Goal: Communication & Community: Ask a question

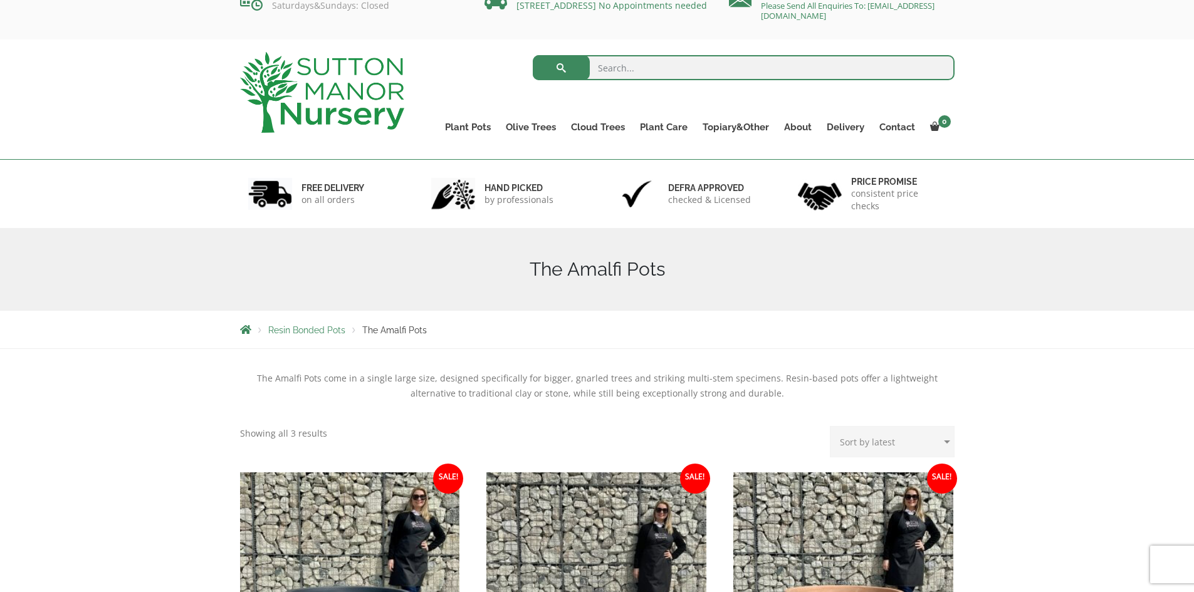
scroll to position [29, 0]
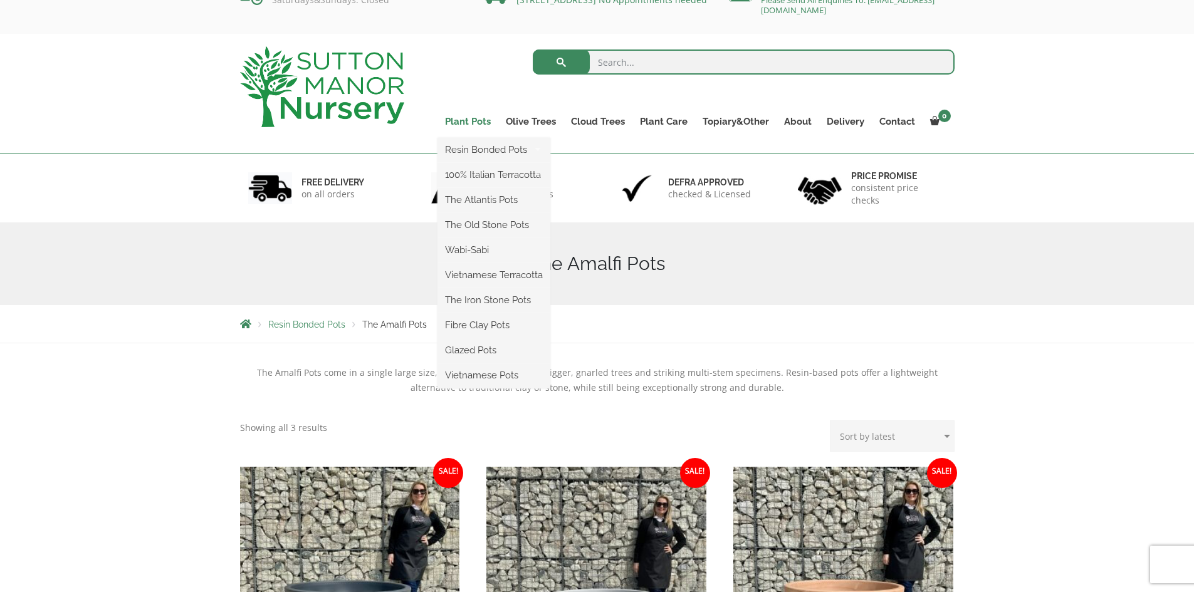
click at [464, 117] on link "Plant Pots" at bounding box center [467, 122] width 61 height 18
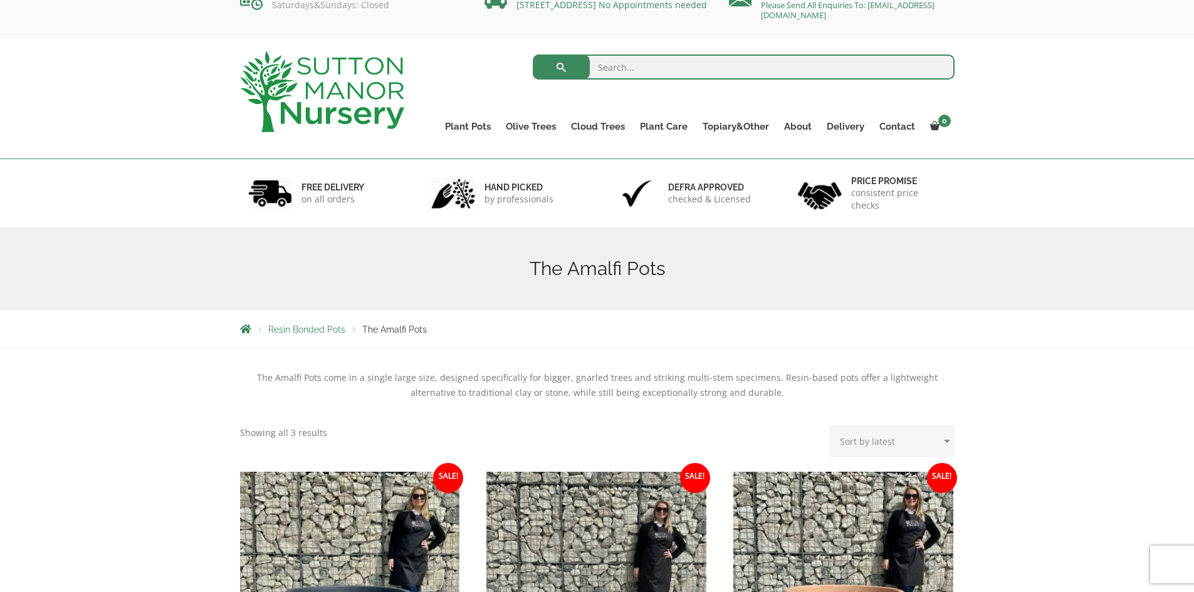
scroll to position [0, 0]
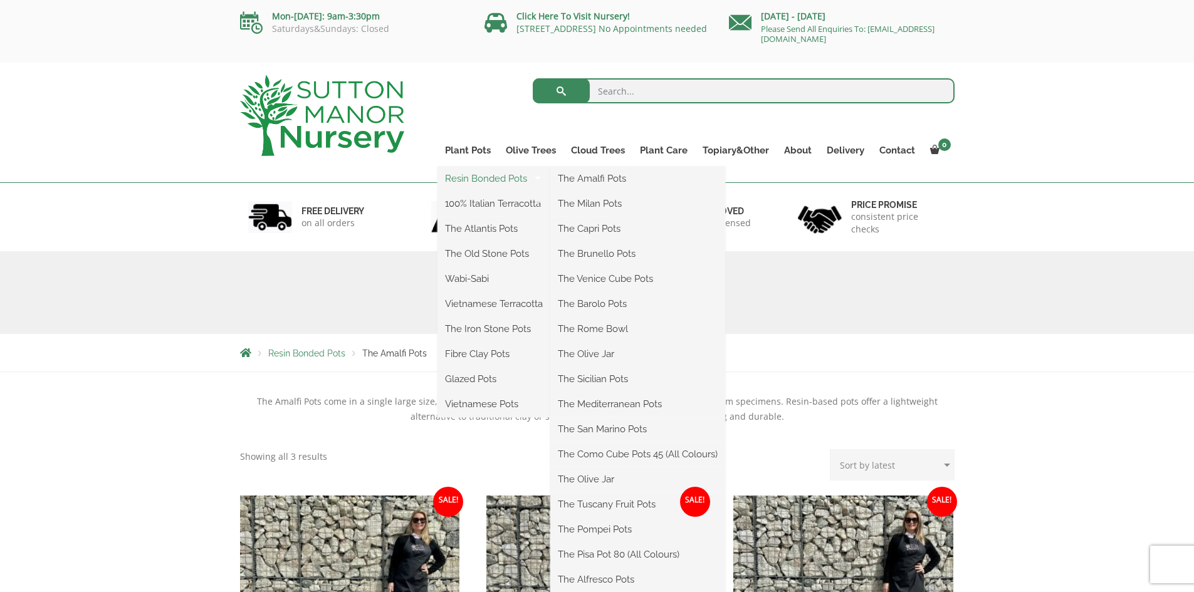
click at [491, 177] on link "Resin Bonded Pots" at bounding box center [493, 178] width 113 height 19
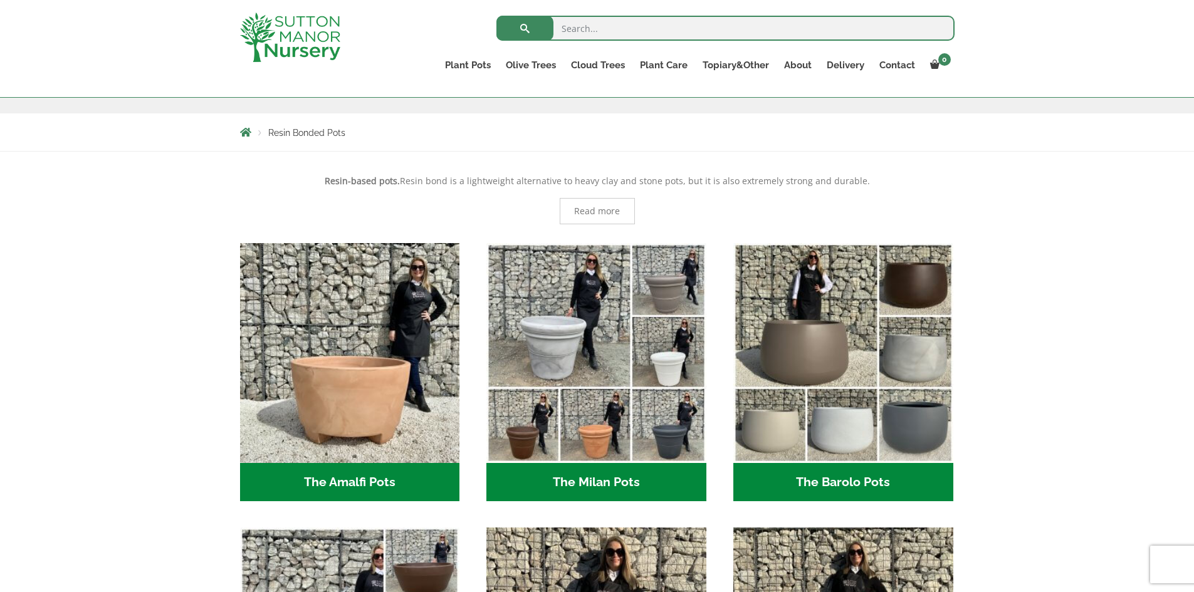
scroll to position [200, 0]
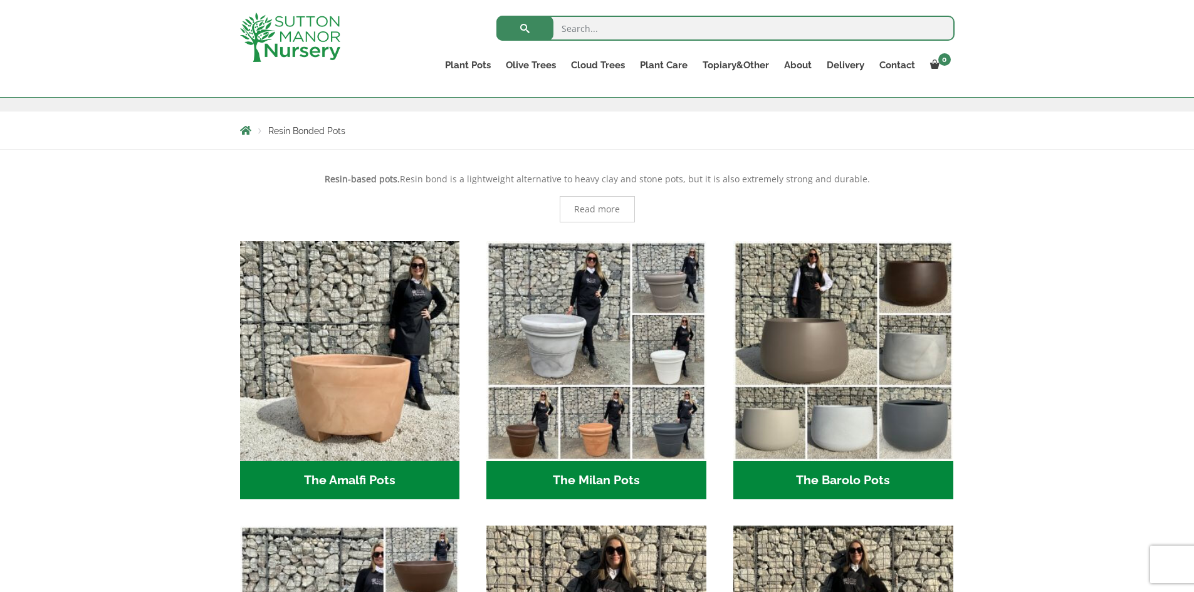
click at [897, 480] on h2 "The Barolo Pots (42)" at bounding box center [843, 480] width 220 height 39
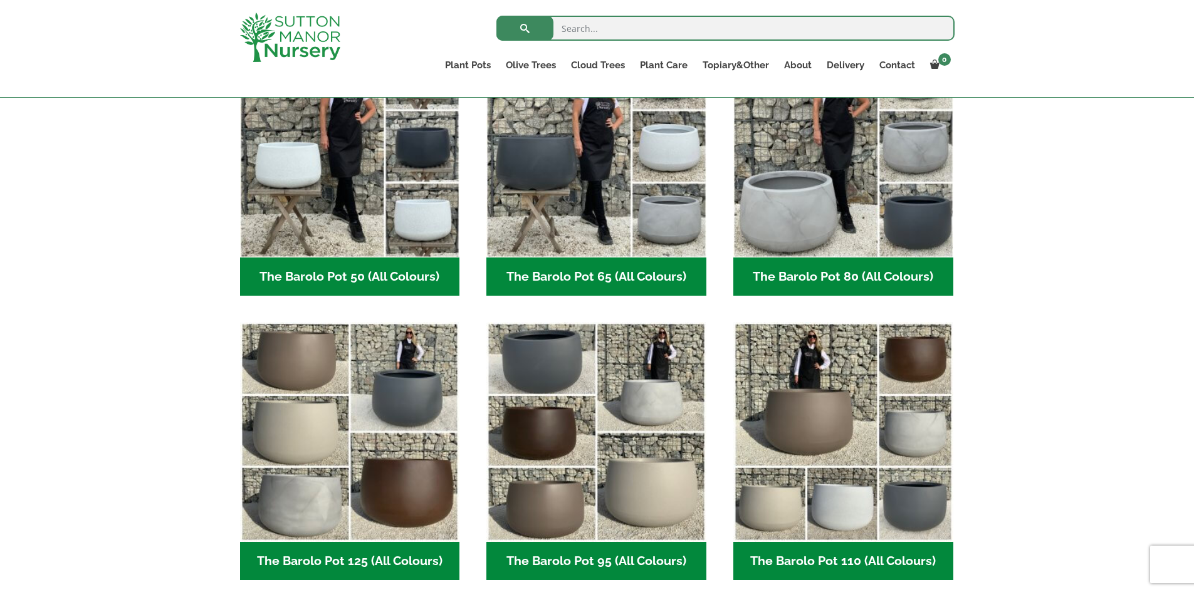
scroll to position [399, 0]
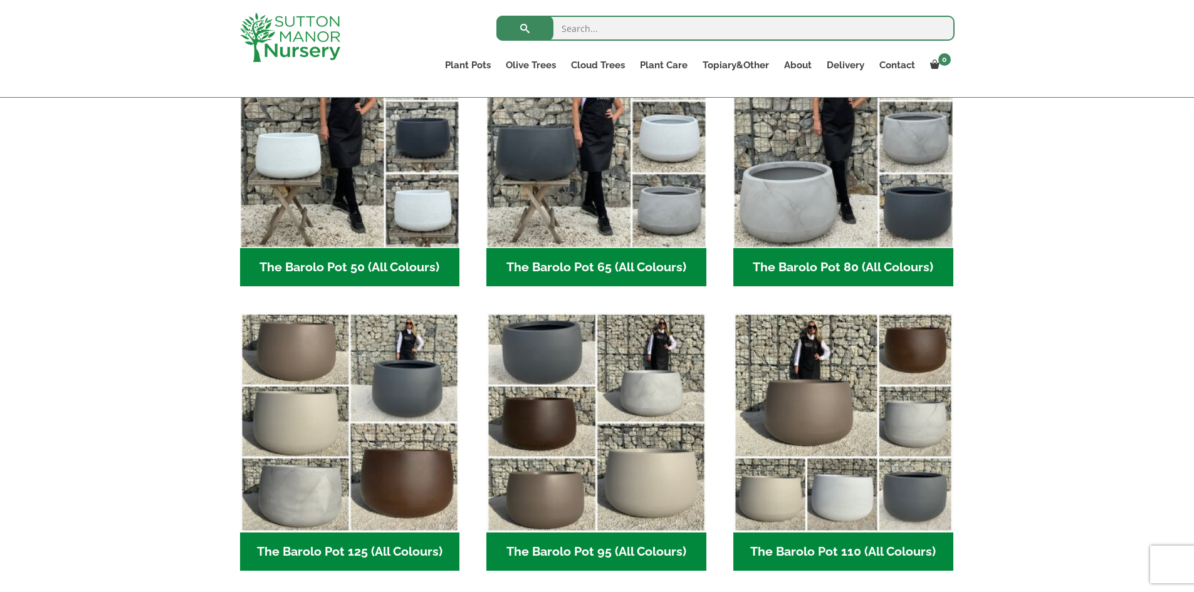
click at [1166, 532] on div "The Barolo Pots feature a modern, stylish design that works beautifully for lar…" at bounding box center [597, 289] width 1194 height 677
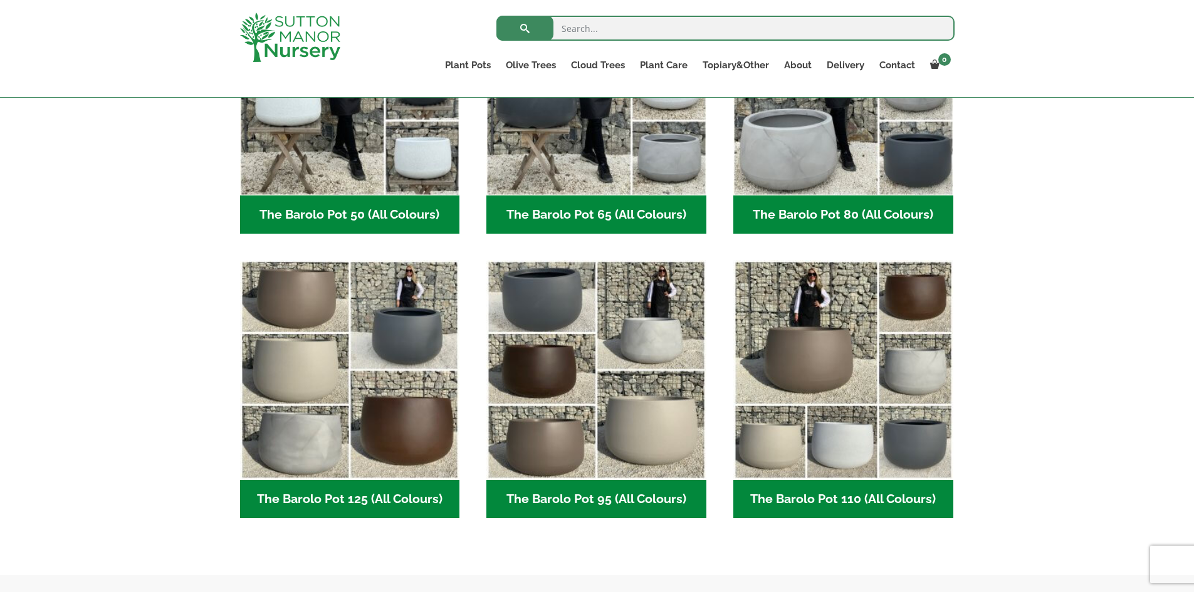
scroll to position [458, 0]
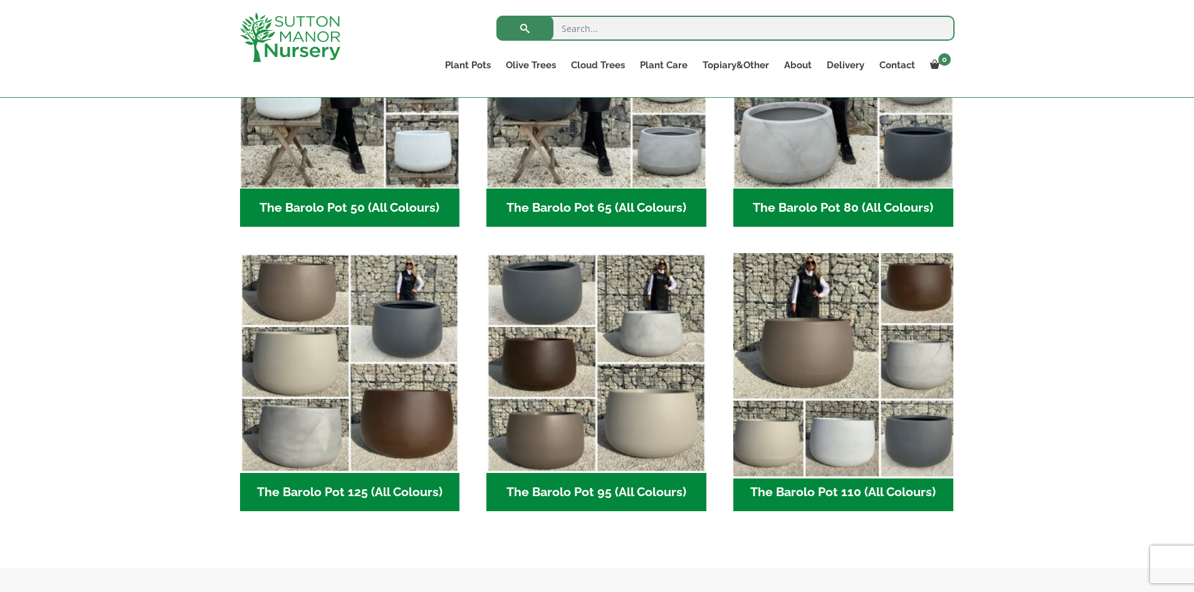
click at [809, 321] on img "Visit product category The Barolo Pot 110 (All Colours)" at bounding box center [843, 363] width 231 height 231
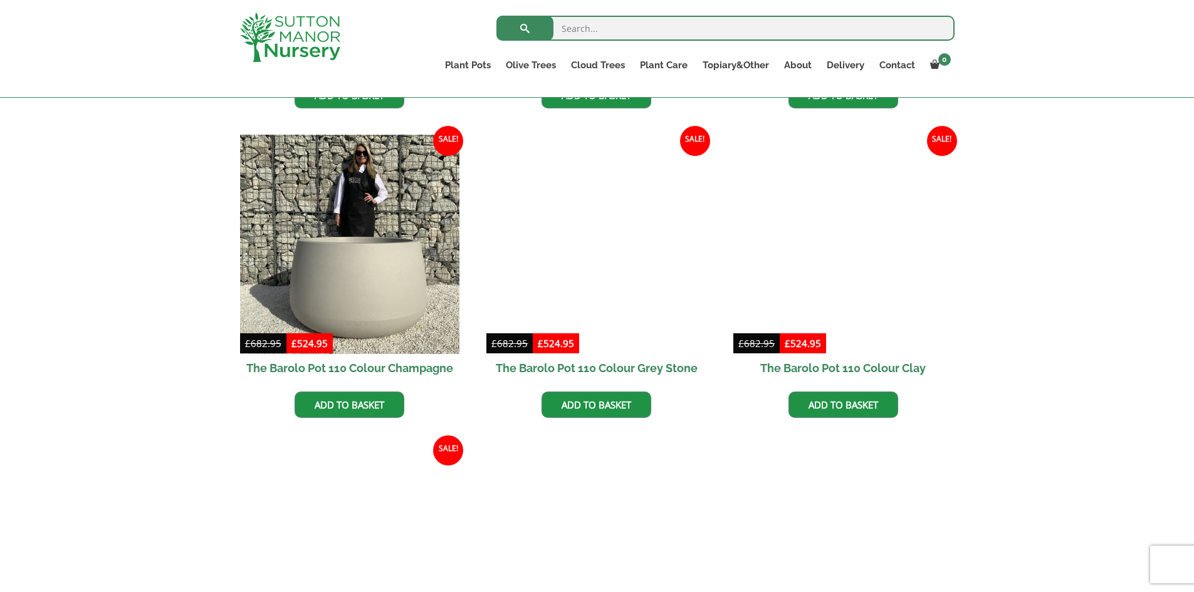
scroll to position [659, 0]
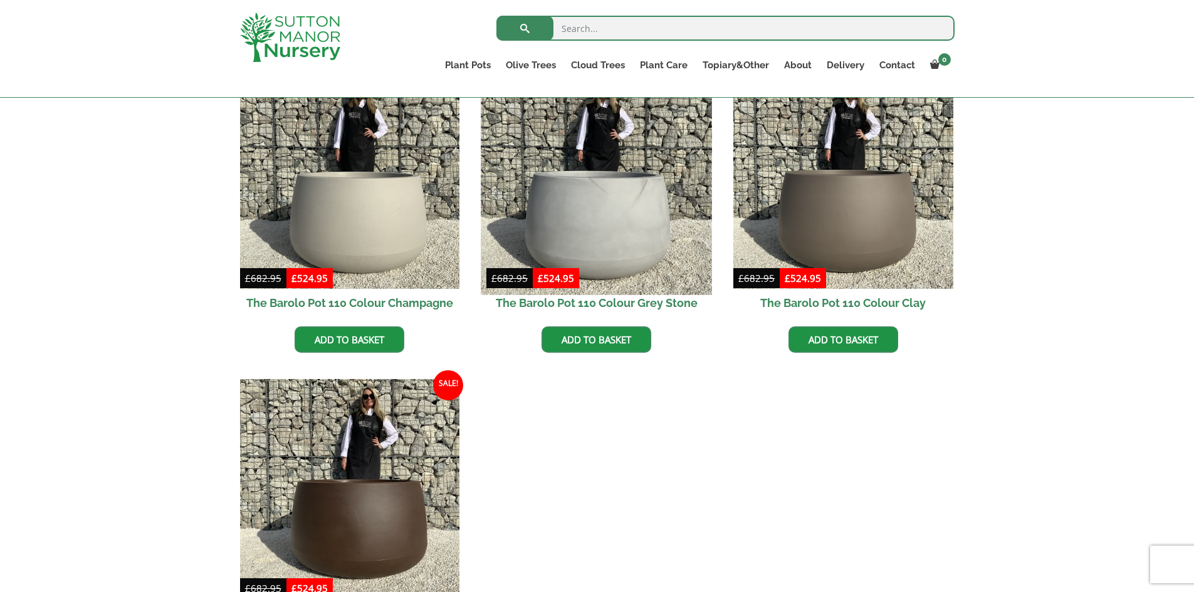
click at [651, 214] on img at bounding box center [596, 179] width 231 height 231
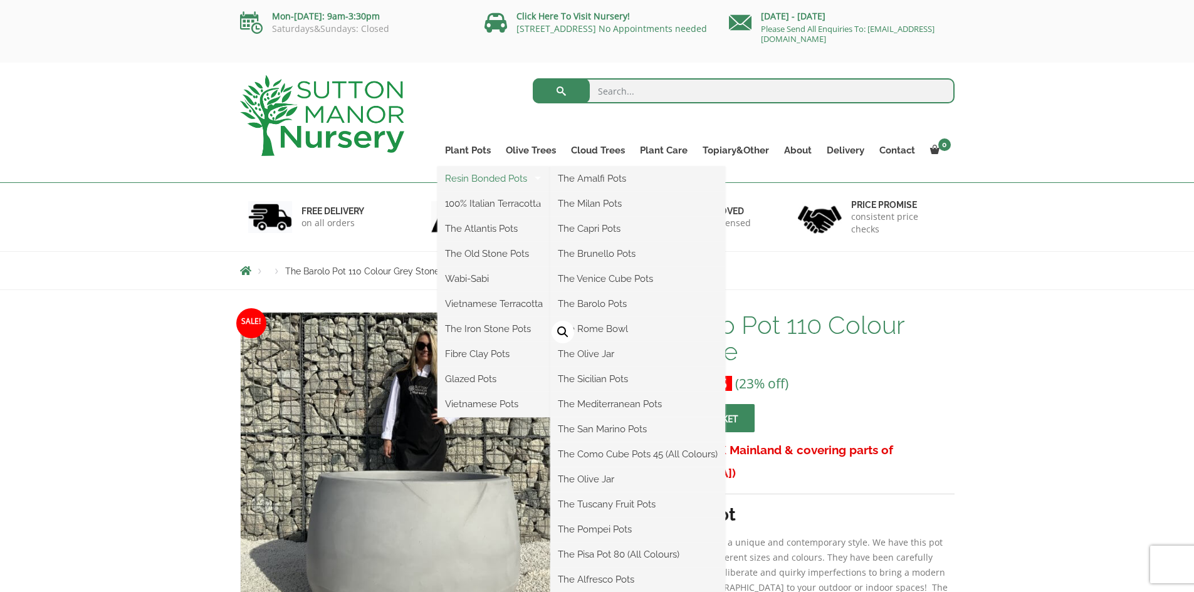
click at [496, 182] on link "Resin Bonded Pots" at bounding box center [493, 178] width 113 height 19
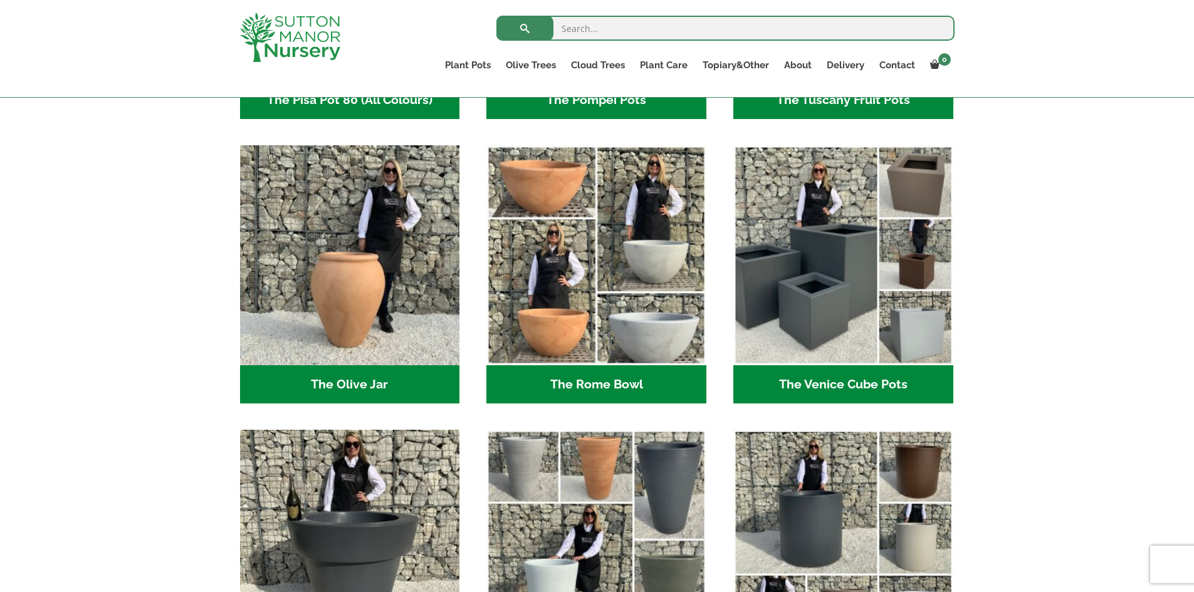
scroll to position [1149, 0]
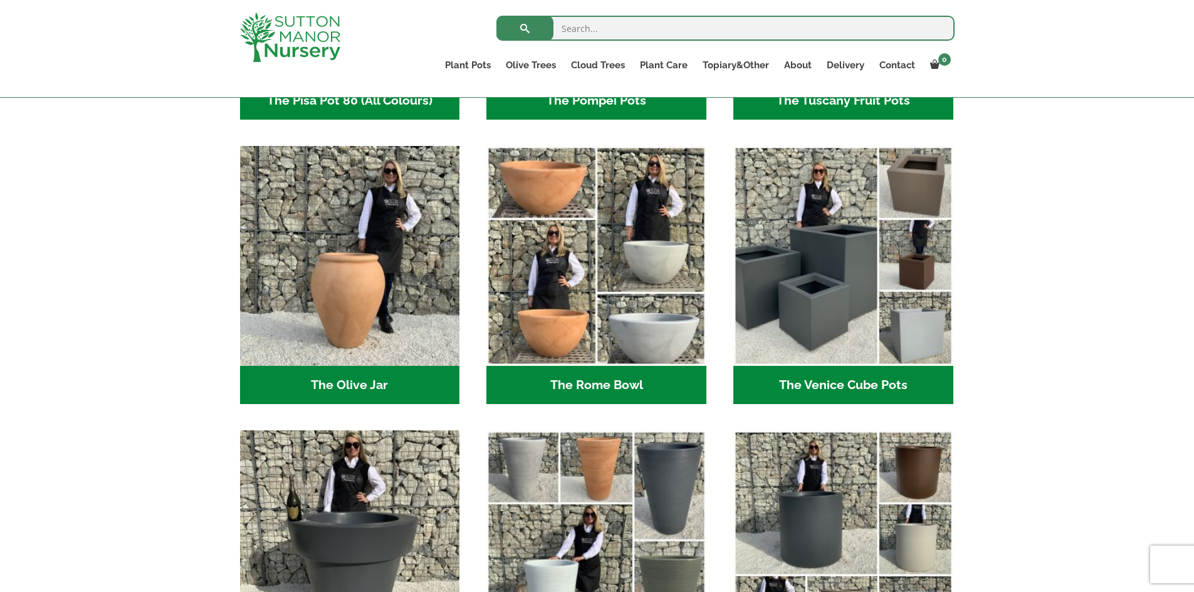
click at [603, 379] on h2 "The Rome Bowl (3)" at bounding box center [596, 385] width 220 height 39
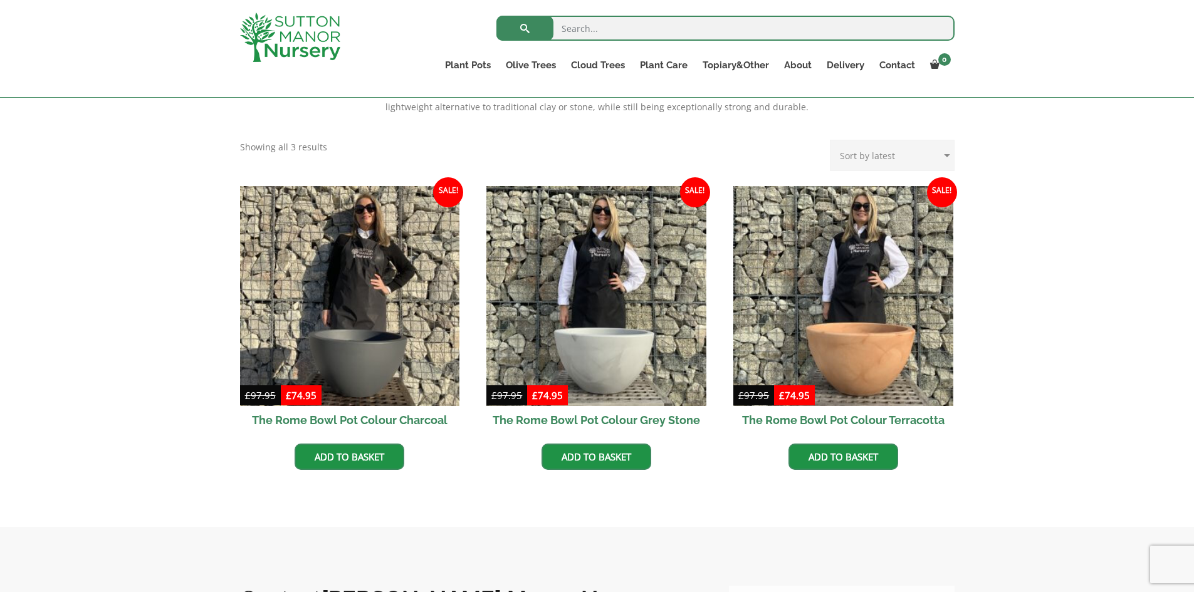
scroll to position [286, 0]
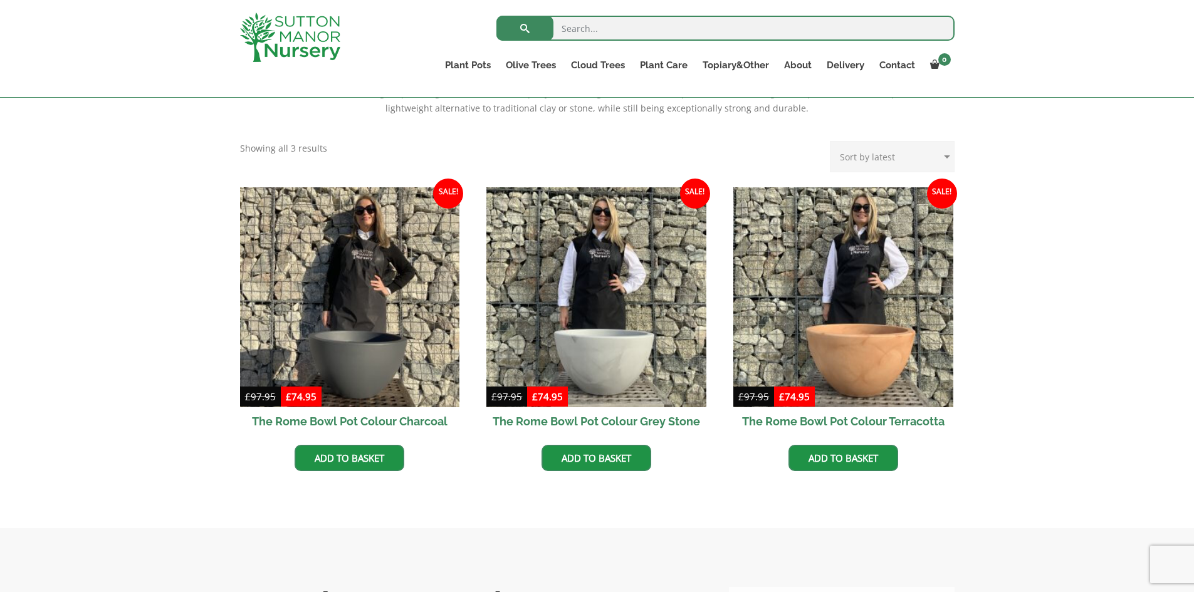
click at [616, 454] on link "Add to basket" at bounding box center [597, 458] width 110 height 26
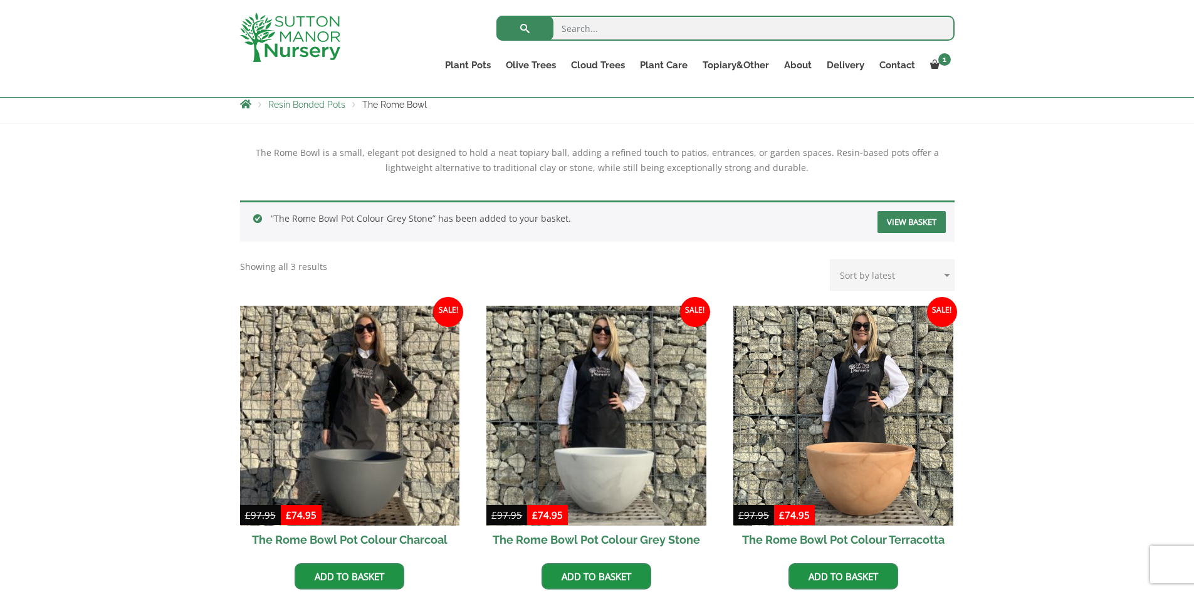
scroll to position [226, 0]
click at [1105, 365] on div "The Rome Bowl is a small, elegant pot designed to hold a neat topiary ball, add…" at bounding box center [597, 385] width 1194 height 523
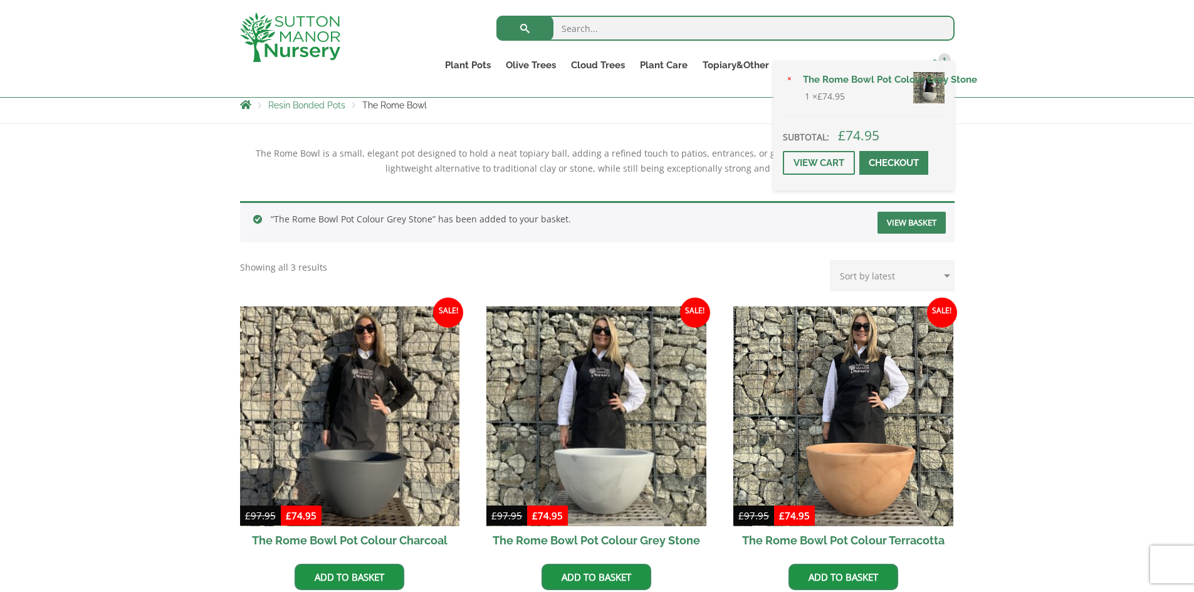
click at [950, 56] on span "1" at bounding box center [944, 59] width 13 height 13
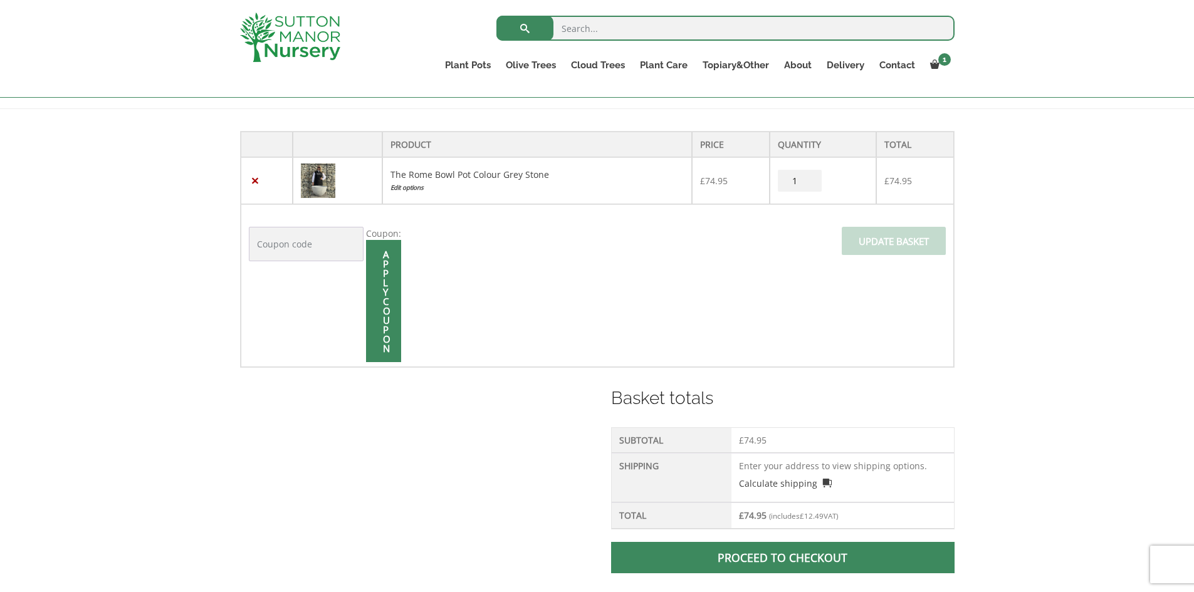
scroll to position [240, 0]
click at [801, 176] on input "1" at bounding box center [800, 181] width 44 height 22
type input "1"
click at [926, 241] on input "Update basket" at bounding box center [894, 242] width 104 height 28
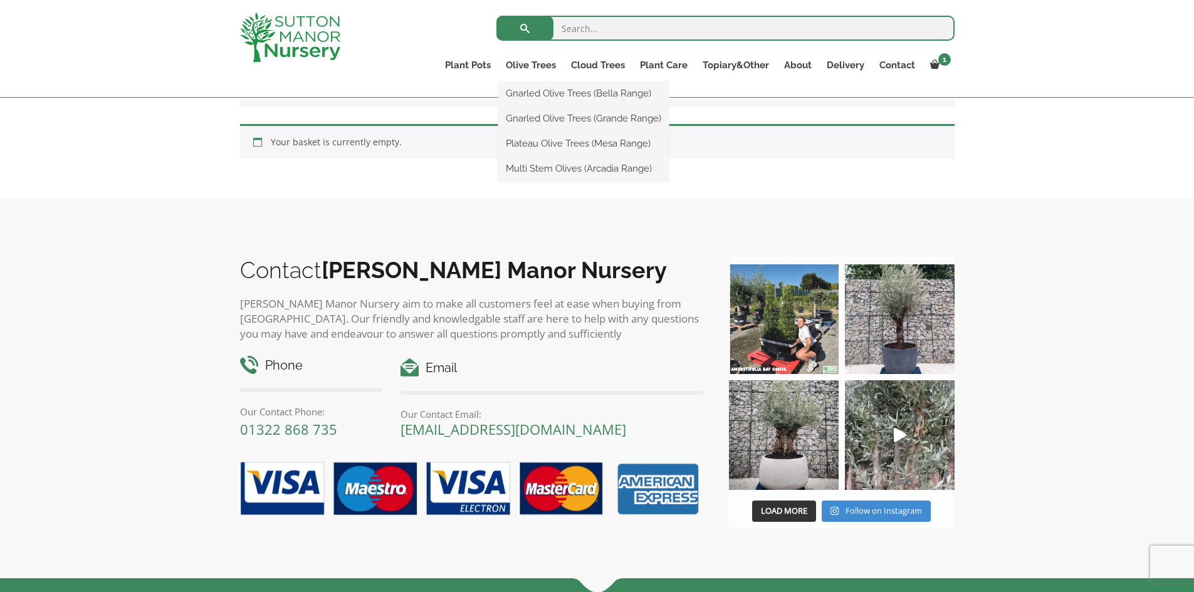
scroll to position [309, 0]
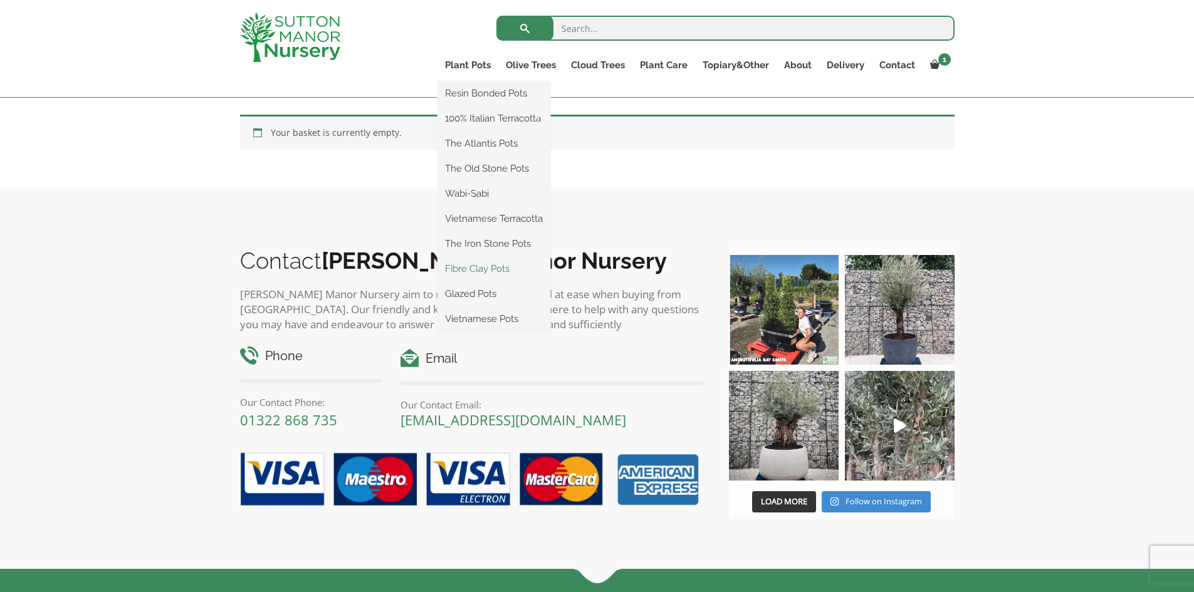
click at [496, 268] on link "Fibre Clay Pots" at bounding box center [493, 268] width 113 height 19
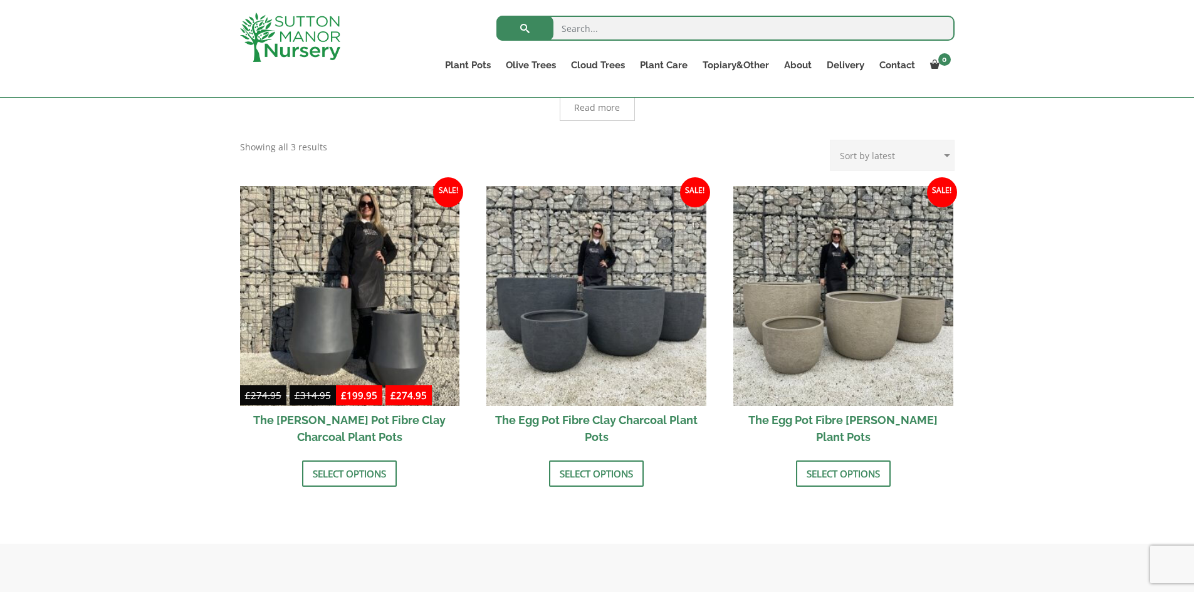
scroll to position [327, 0]
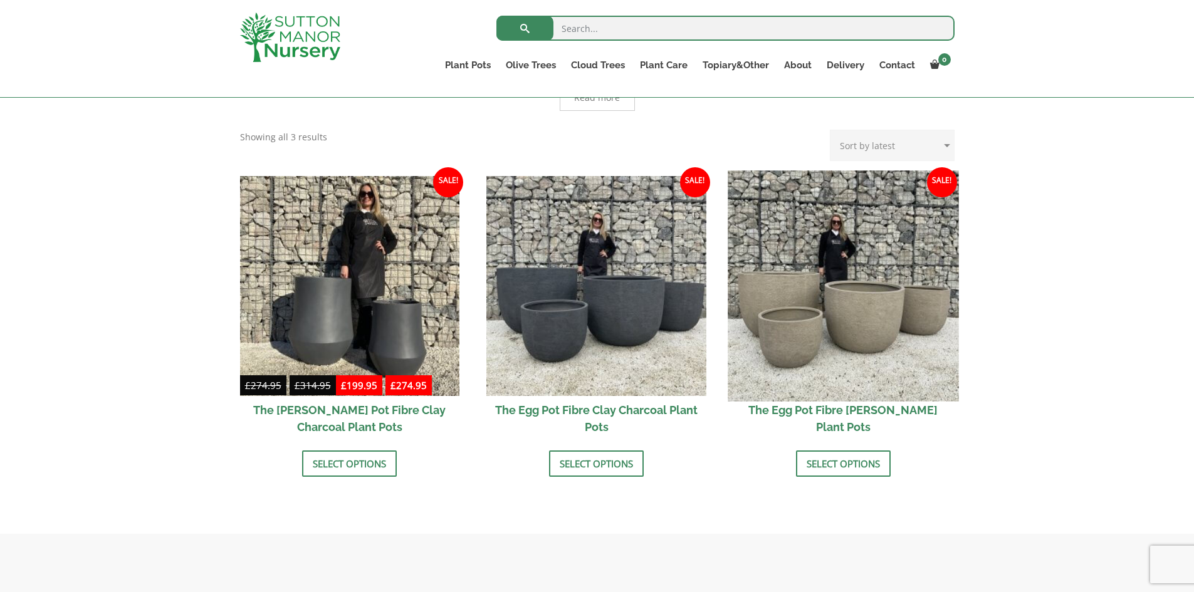
click at [875, 313] on img at bounding box center [843, 285] width 231 height 231
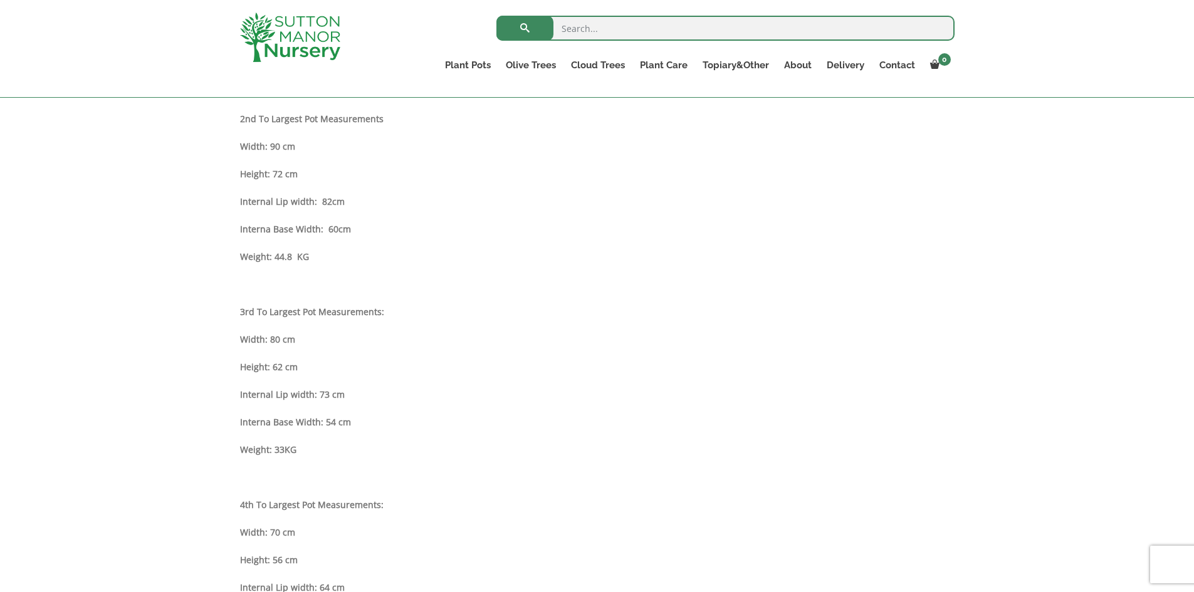
scroll to position [893, 0]
click at [1095, 515] on div "Sale! 🔍 The Egg Pot Fibre [PERSON_NAME] Plant Pots £ 357.95 - £ 512.95 £ 294.95…" at bounding box center [597, 319] width 1194 height 1891
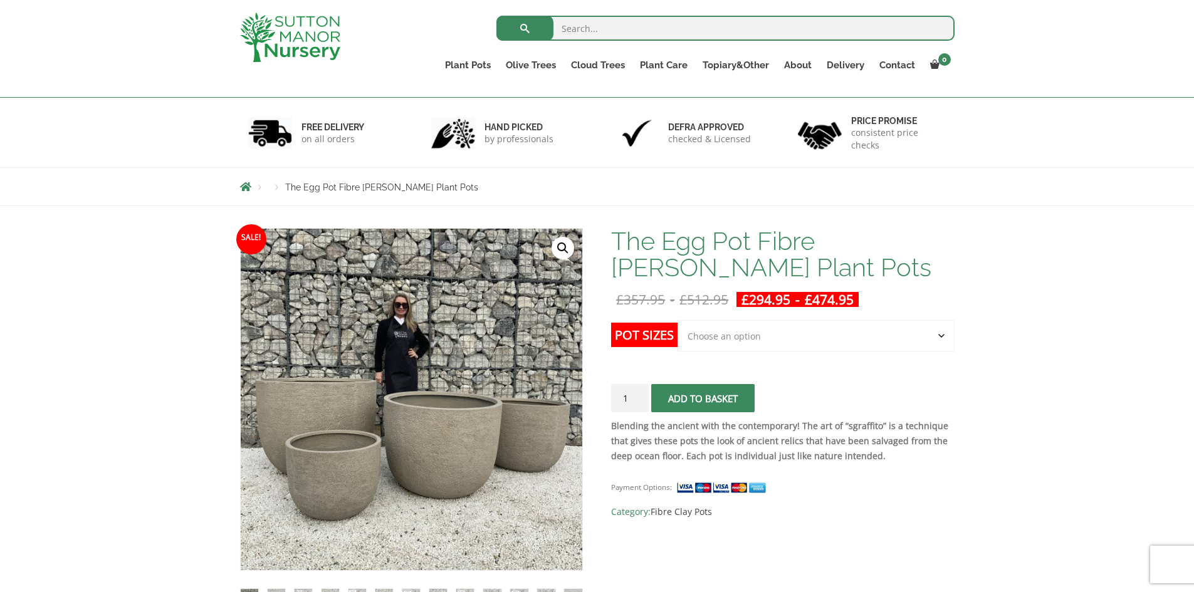
scroll to position [80, 0]
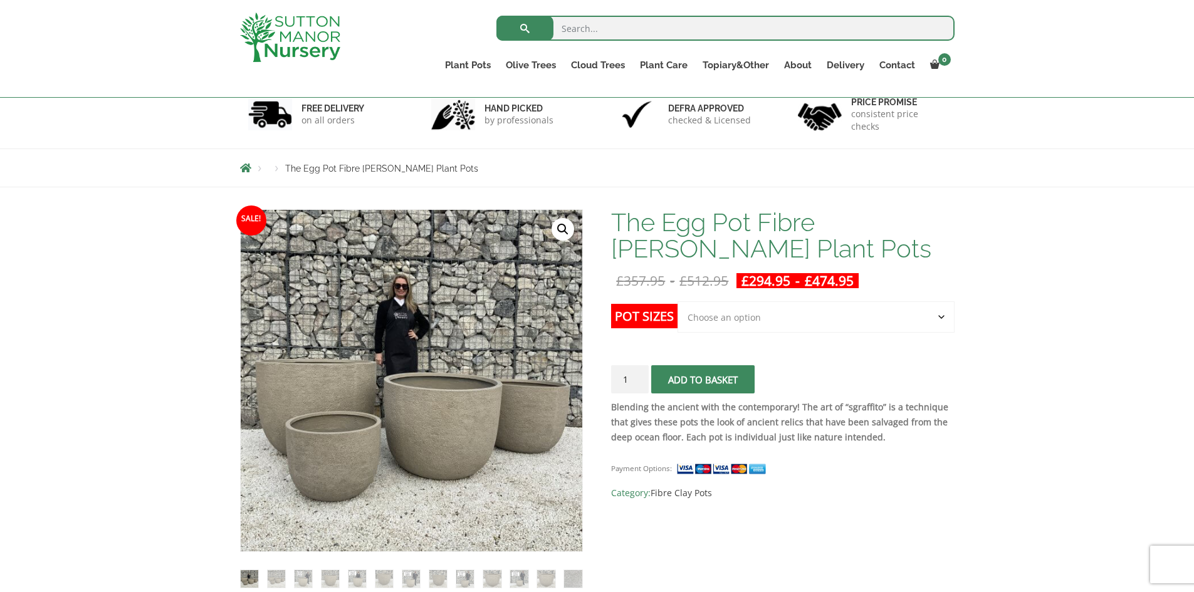
click at [941, 323] on select "Choose an option Click here to buy the 5th To Largest Pot In The Picture Click …" at bounding box center [816, 316] width 276 height 31
click at [678, 301] on select "Choose an option Click here to buy the 5th To Largest Pot In The Picture Click …" at bounding box center [816, 316] width 276 height 31
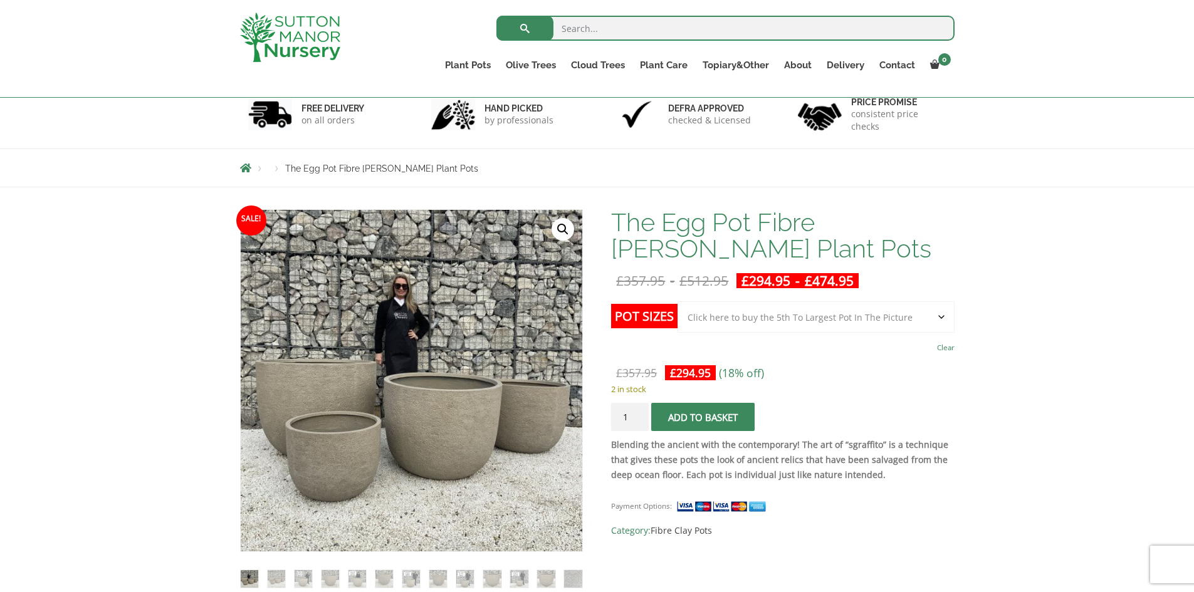
click at [940, 319] on select "Choose an option Click here to buy the 5th To Largest Pot In The Picture Click …" at bounding box center [816, 316] width 276 height 31
click at [678, 301] on select "Choose an option Click here to buy the 5th To Largest Pot In The Picture Click …" at bounding box center [816, 316] width 276 height 31
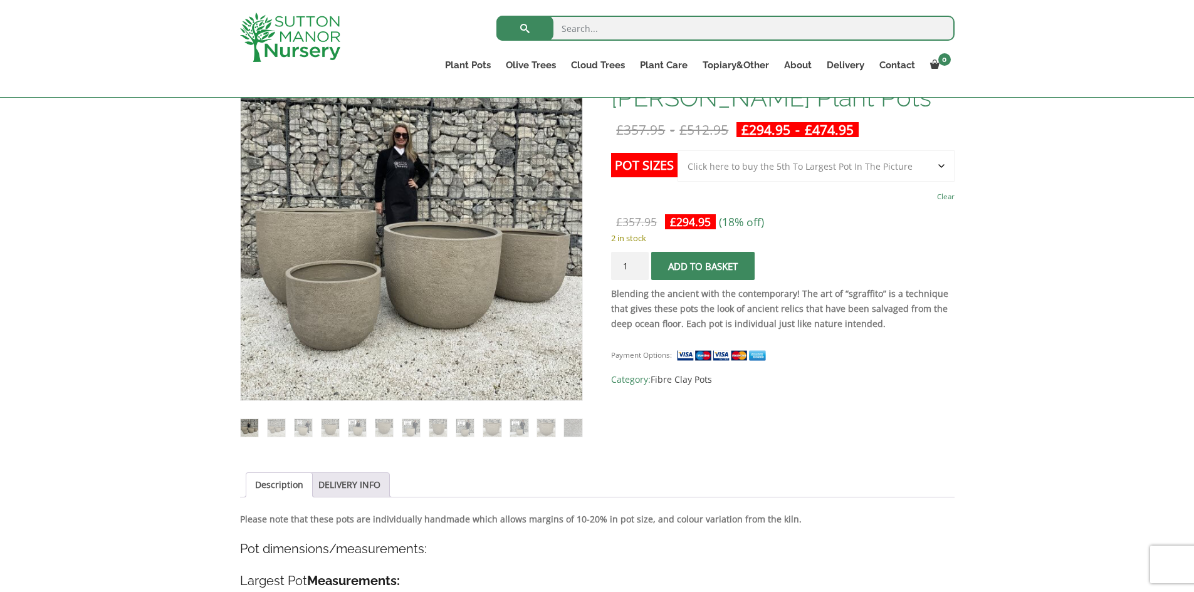
scroll to position [130, 0]
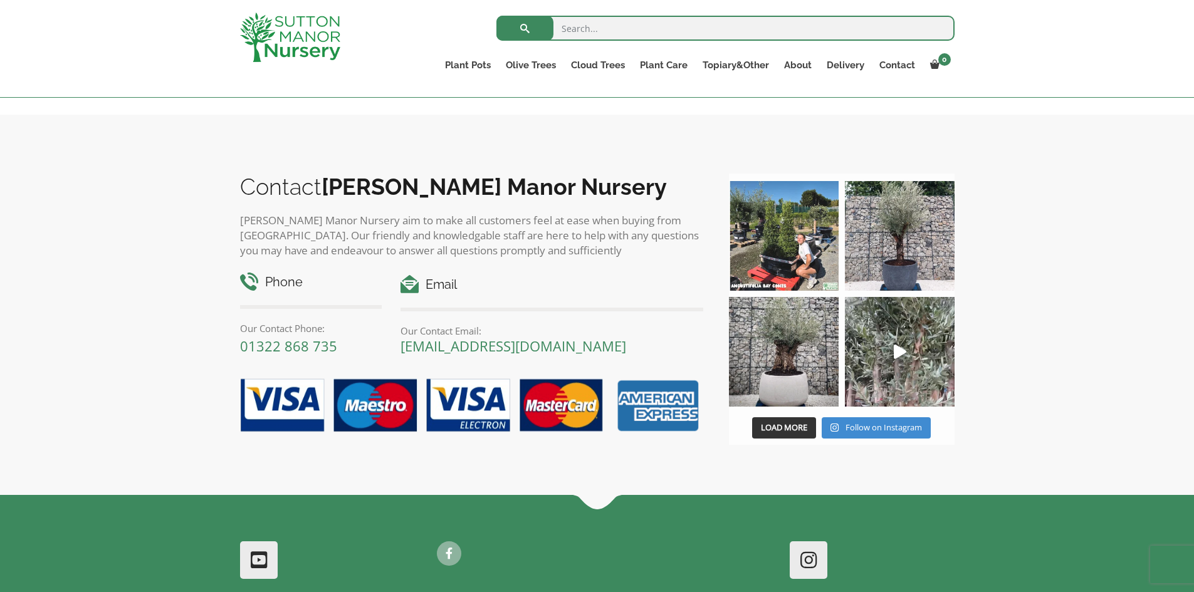
click at [1121, 475] on div "Contact Sutton Manor Nursery Sutton Manor Nursery aim to make all customers fee…" at bounding box center [597, 305] width 1194 height 380
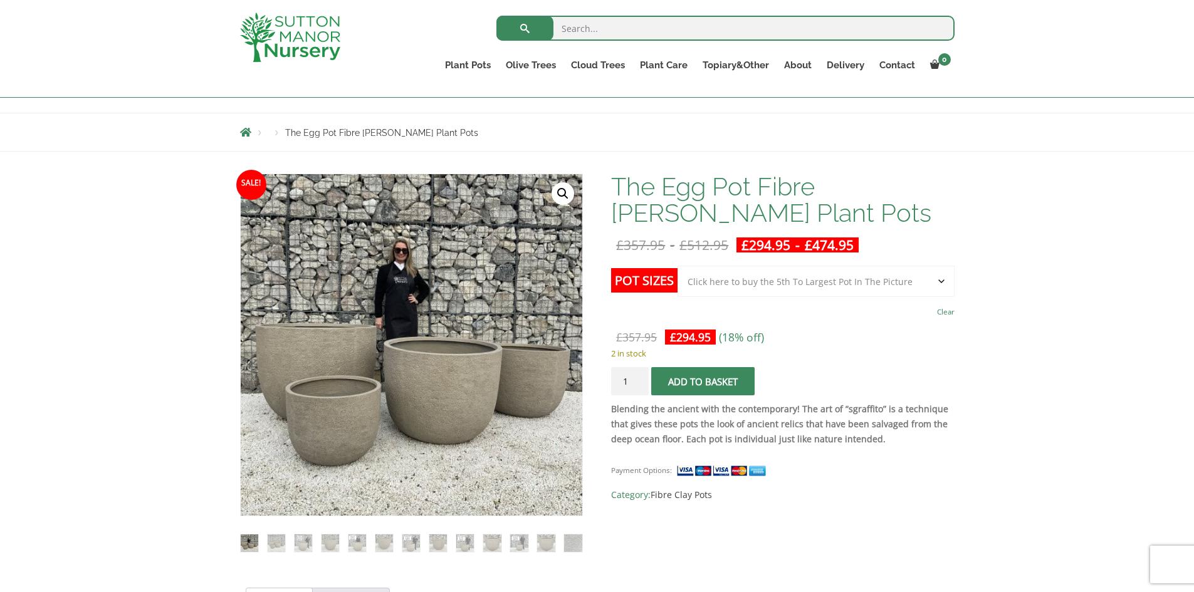
scroll to position [0, 0]
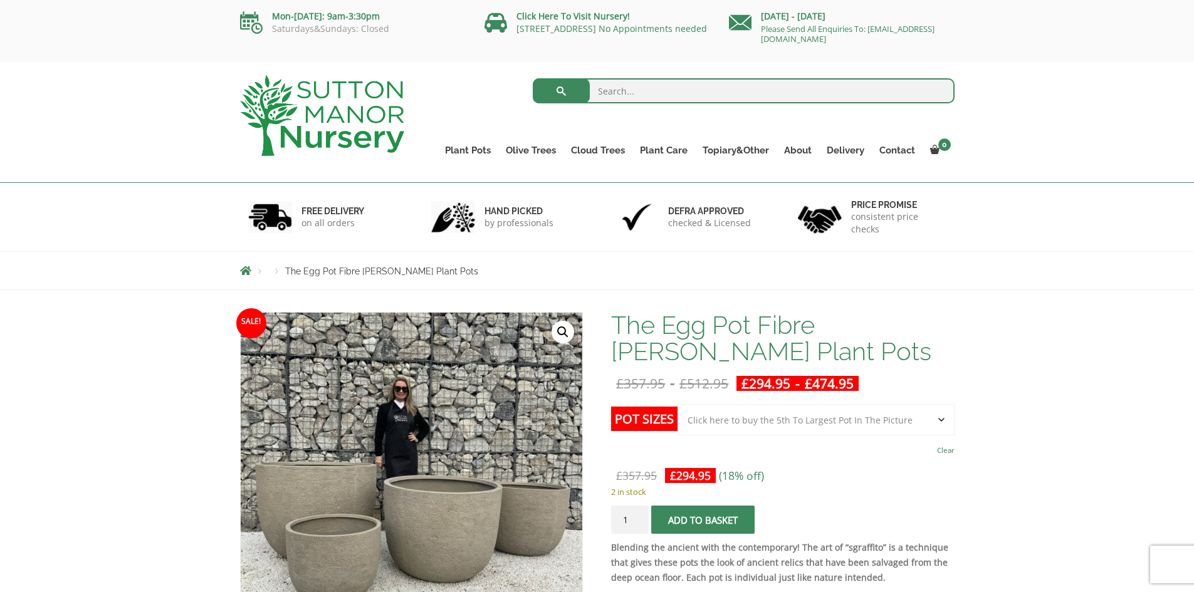
click at [942, 419] on select "Choose an option Click here to buy the 5th To Largest Pot In The Picture Click …" at bounding box center [816, 419] width 276 height 31
click at [678, 404] on select "Choose an option Click here to buy the 5th To Largest Pot In The Picture Click …" at bounding box center [816, 419] width 276 height 31
click at [945, 414] on select "Choose an option Click here to buy the 5th To Largest Pot In The Picture Click …" at bounding box center [816, 419] width 276 height 31
click at [678, 404] on select "Choose an option Click here to buy the 5th To Largest Pot In The Picture Click …" at bounding box center [816, 419] width 276 height 31
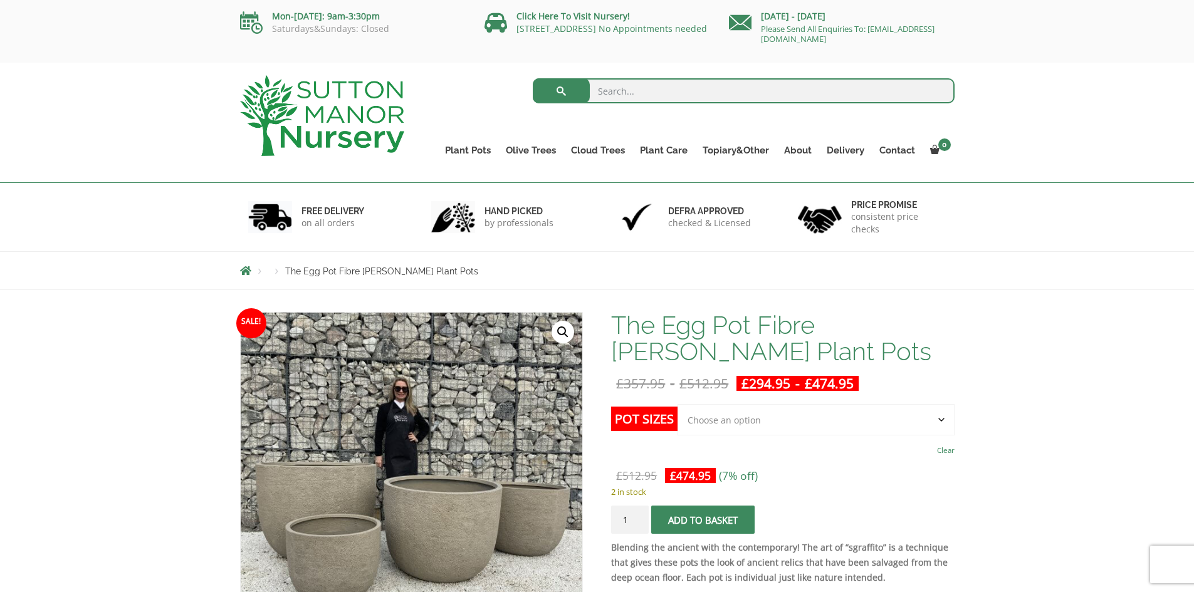
click at [946, 424] on select "Choose an option Click here to buy the 5th To Largest Pot In The Picture Click …" at bounding box center [816, 419] width 276 height 31
click at [678, 404] on select "Choose an option Click here to buy the 5th To Largest Pot In The Picture Click …" at bounding box center [816, 419] width 276 height 31
select select "Click here to buy the 5th To Largest Pot In The Picture"
click at [864, 456] on td "Choose an option Click here to buy the 5th To Largest Pot In The Picture Click …" at bounding box center [816, 431] width 276 height 55
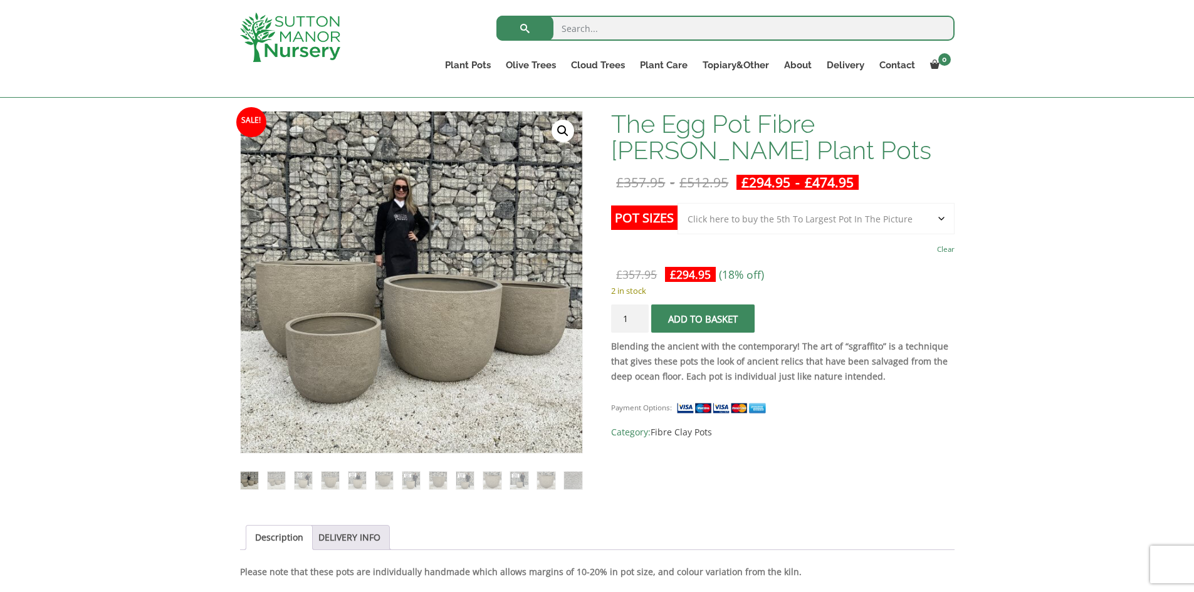
scroll to position [177, 0]
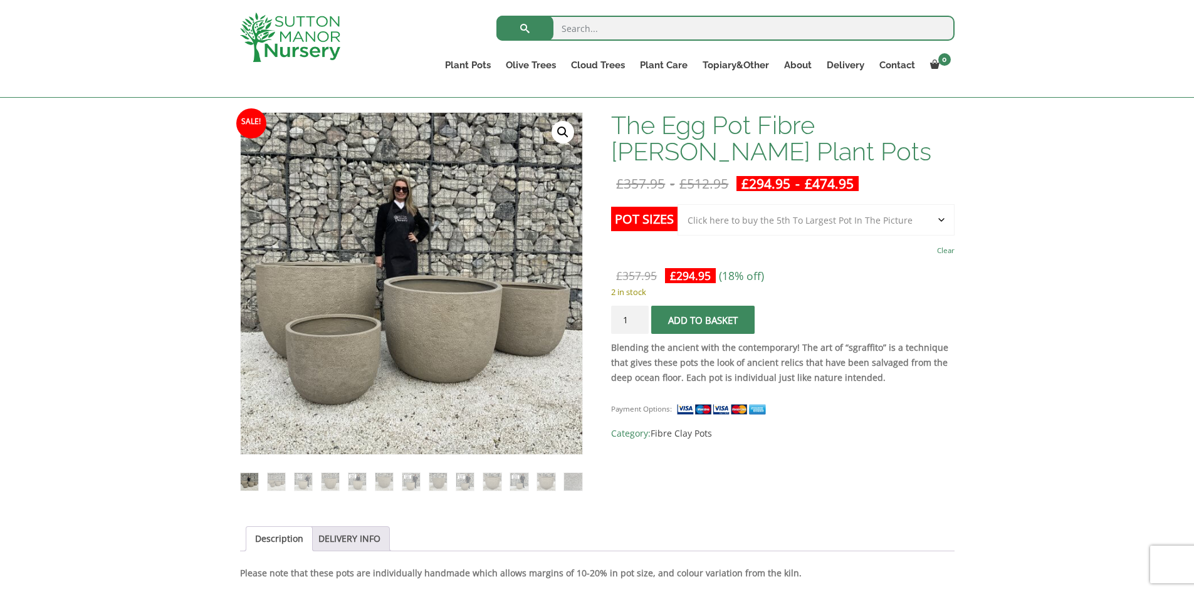
click at [932, 222] on select "Choose an option Click here to buy the 5th To Largest Pot In The Picture Click …" at bounding box center [816, 219] width 276 height 31
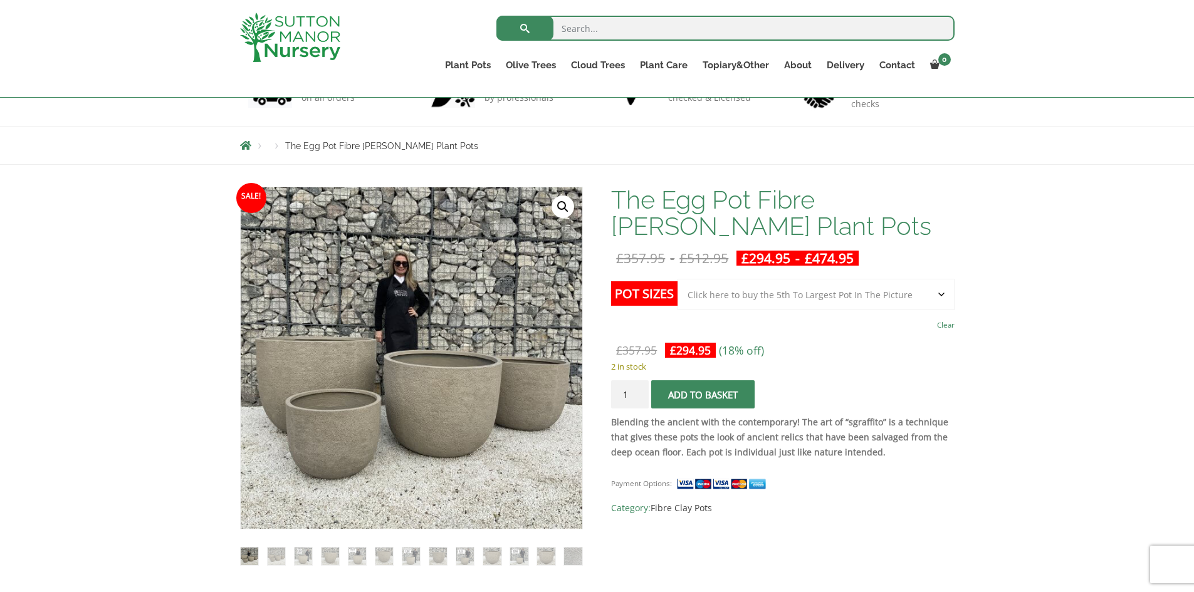
scroll to position [108, 0]
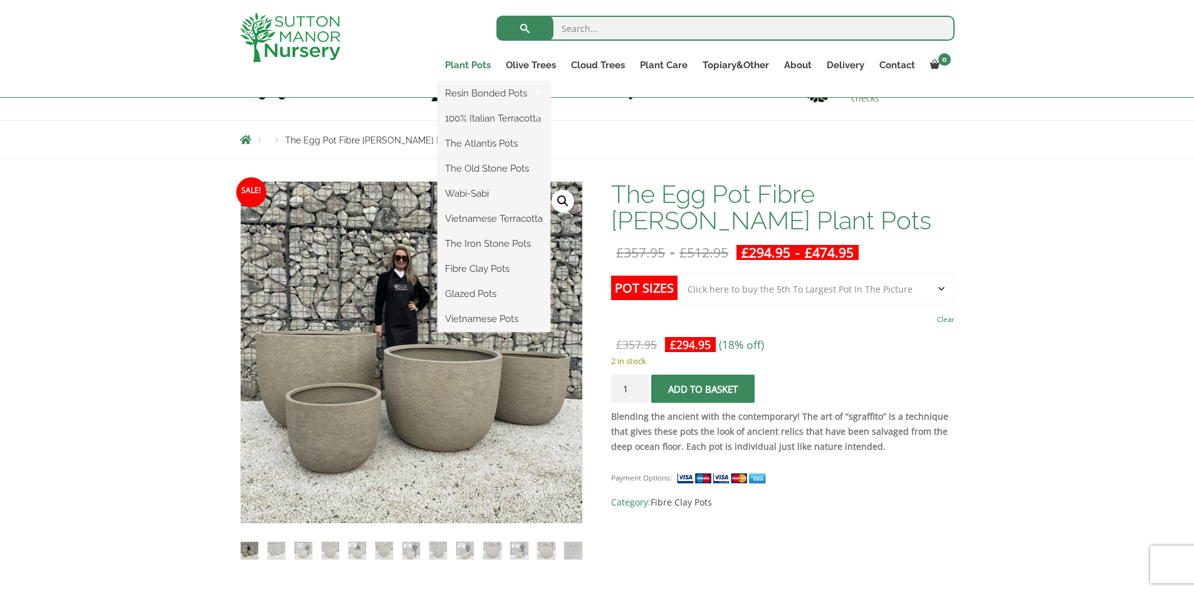
click at [466, 63] on link "Plant Pots" at bounding box center [467, 65] width 61 height 18
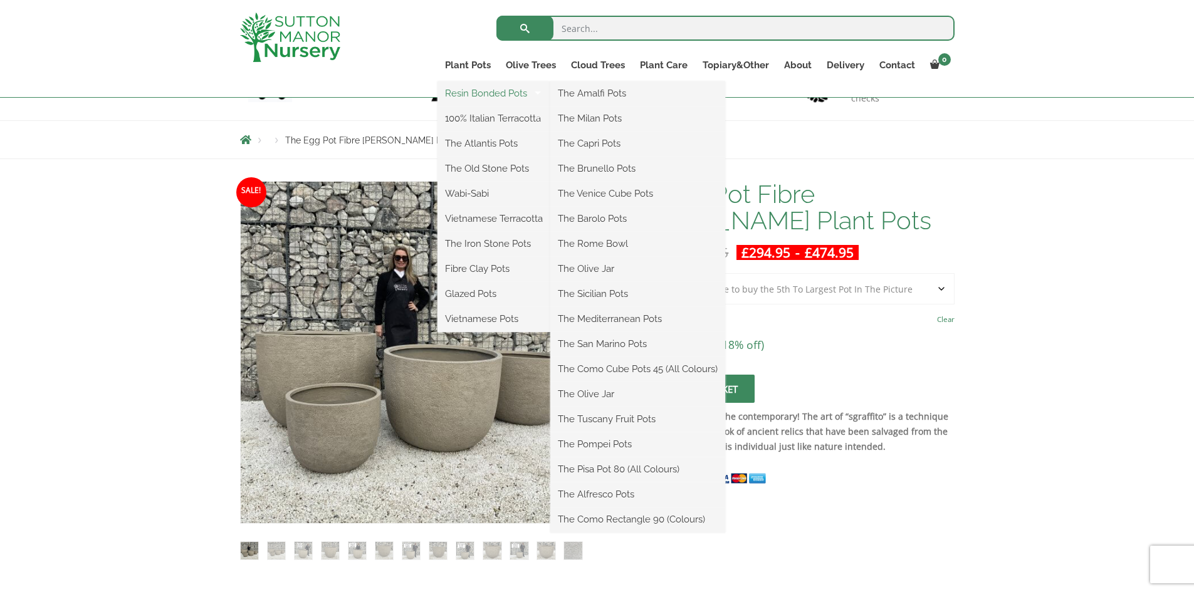
click at [494, 95] on link "Resin Bonded Pots" at bounding box center [493, 93] width 113 height 19
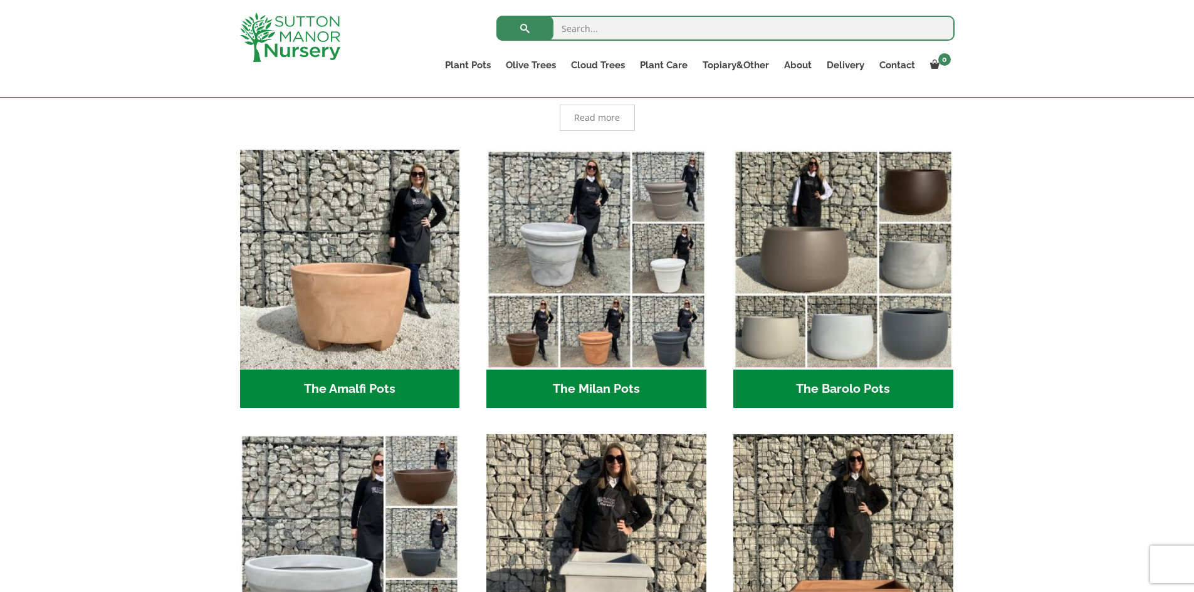
scroll to position [292, 0]
click at [869, 389] on h2 "The Barolo Pots (42)" at bounding box center [843, 388] width 220 height 39
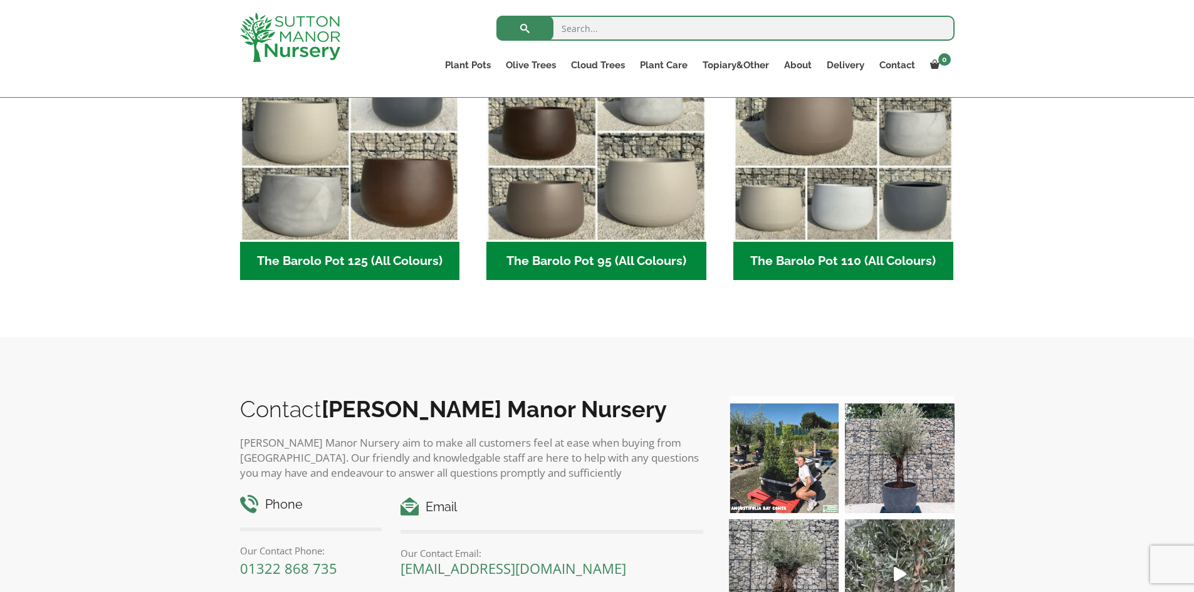
scroll to position [688, 0]
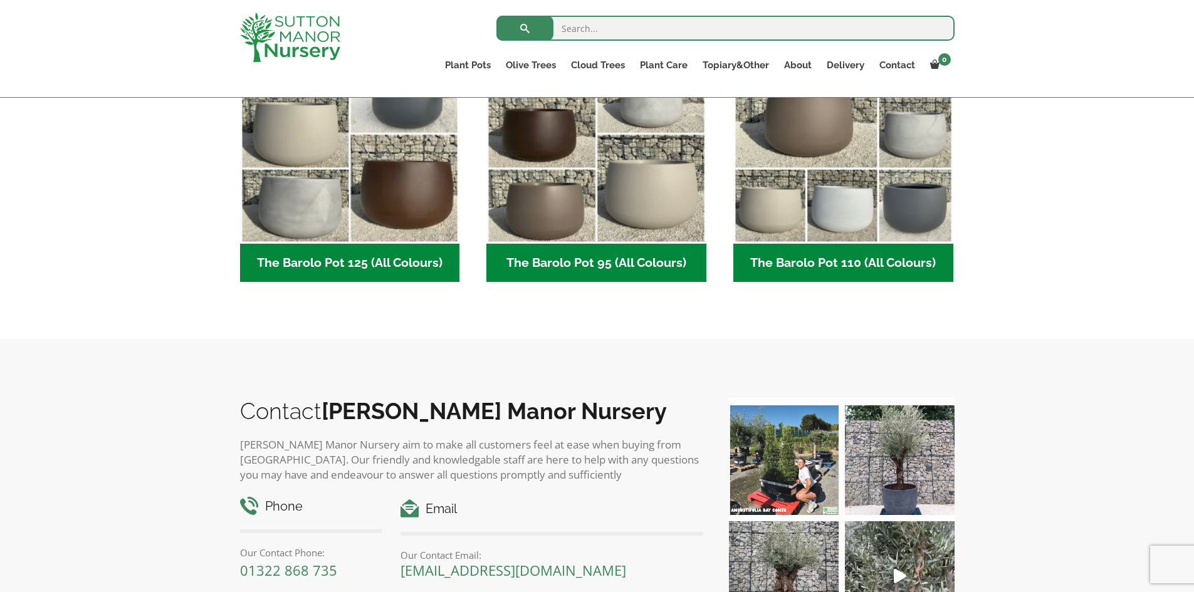
click at [902, 268] on h2 "The Barolo Pot 110 (All Colours) (7)" at bounding box center [843, 263] width 220 height 39
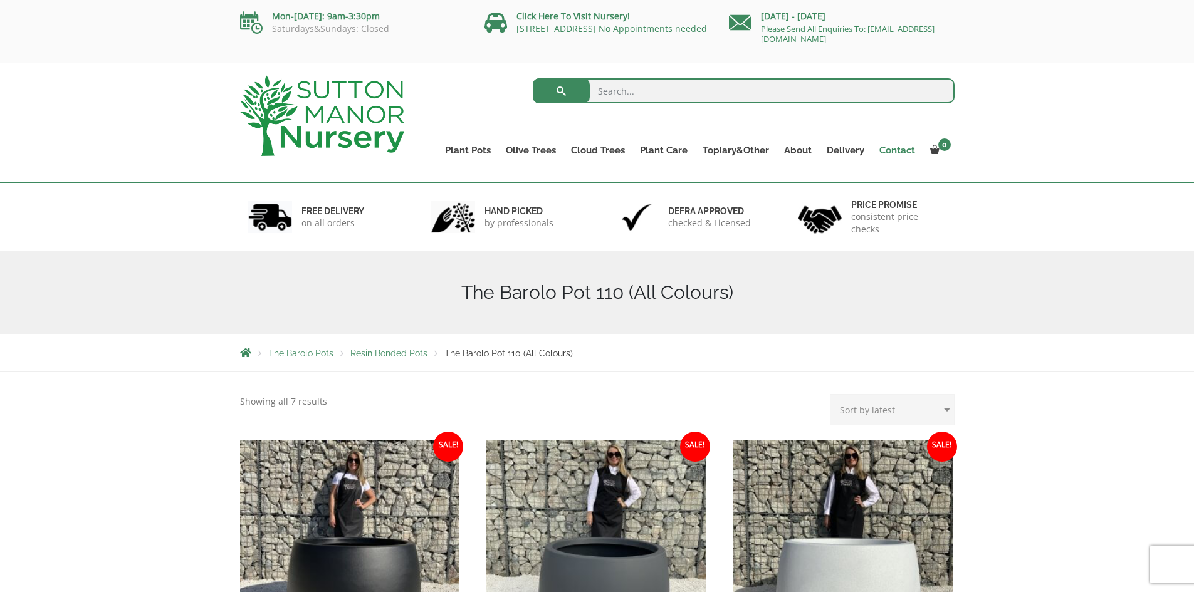
click at [896, 151] on link "Contact" at bounding box center [897, 151] width 51 height 18
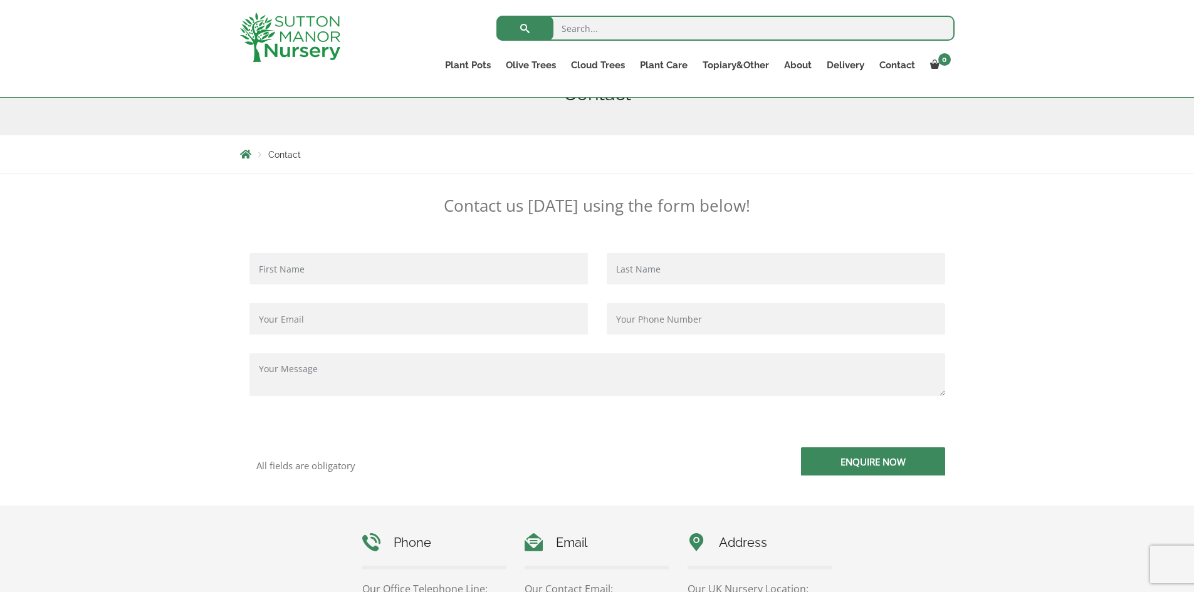
scroll to position [175, 0]
click at [352, 274] on input "Contact form" at bounding box center [418, 269] width 338 height 31
type input "[PERSON_NAME]"
click at [651, 266] on input "Contact form" at bounding box center [776, 269] width 338 height 31
click at [645, 265] on input "Contact form" at bounding box center [776, 269] width 338 height 31
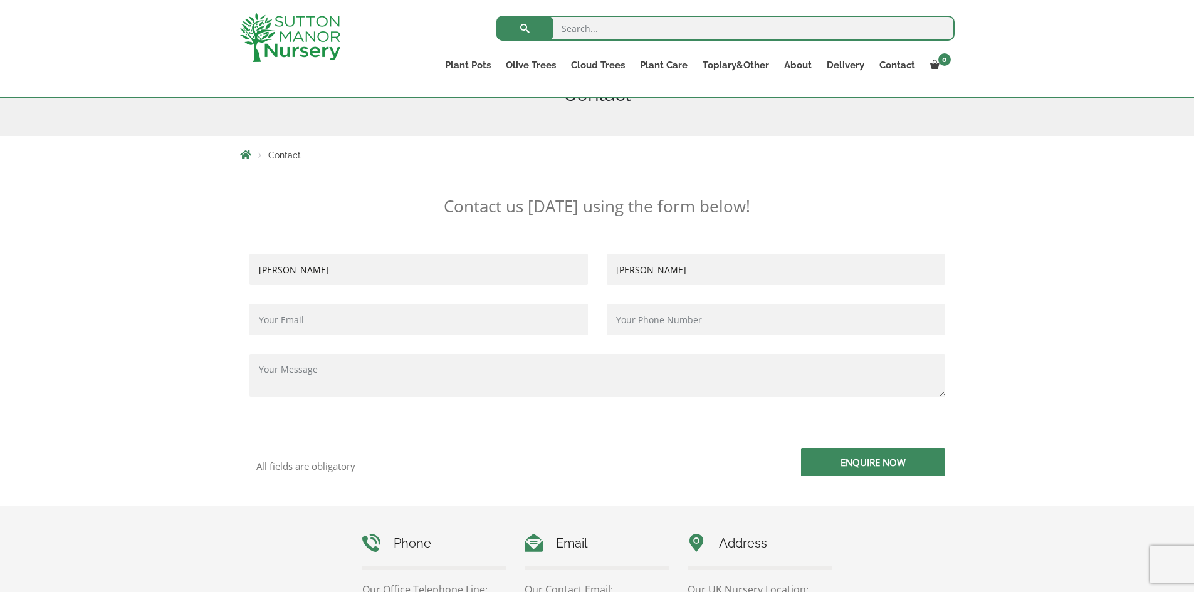
type input "[PERSON_NAME]"
click at [350, 264] on input "[PERSON_NAME]" at bounding box center [418, 269] width 338 height 31
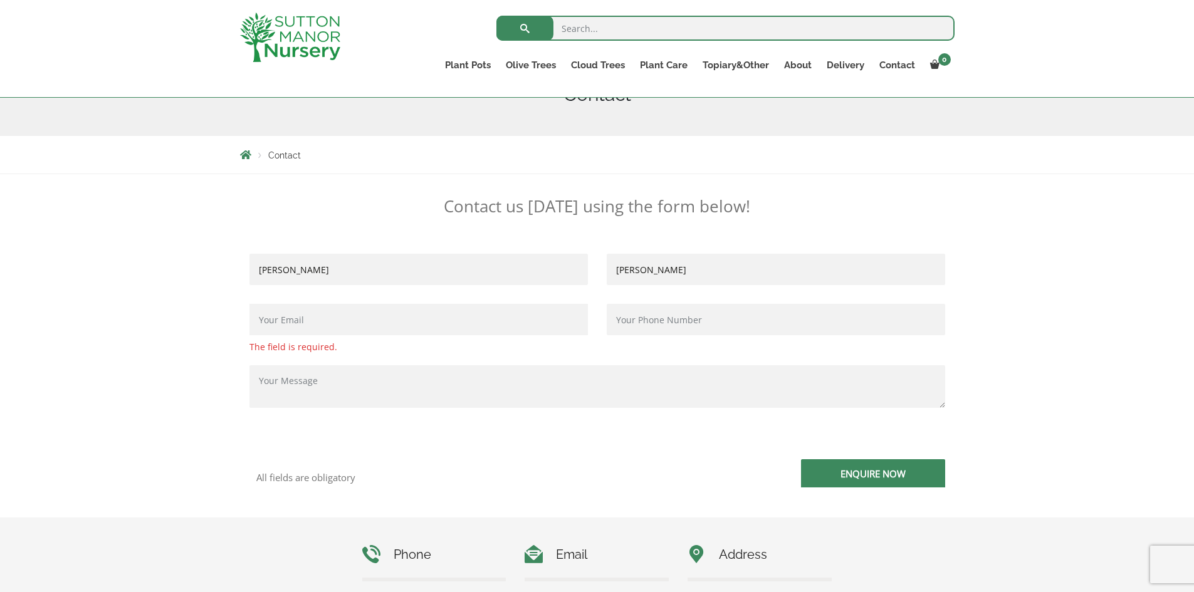
type input "[PERSON_NAME]"
click at [347, 317] on input "Contact form" at bounding box center [418, 319] width 338 height 31
type input "[EMAIL_ADDRESS][DOMAIN_NAME]"
click at [738, 319] on input "Contact form" at bounding box center [776, 319] width 338 height 31
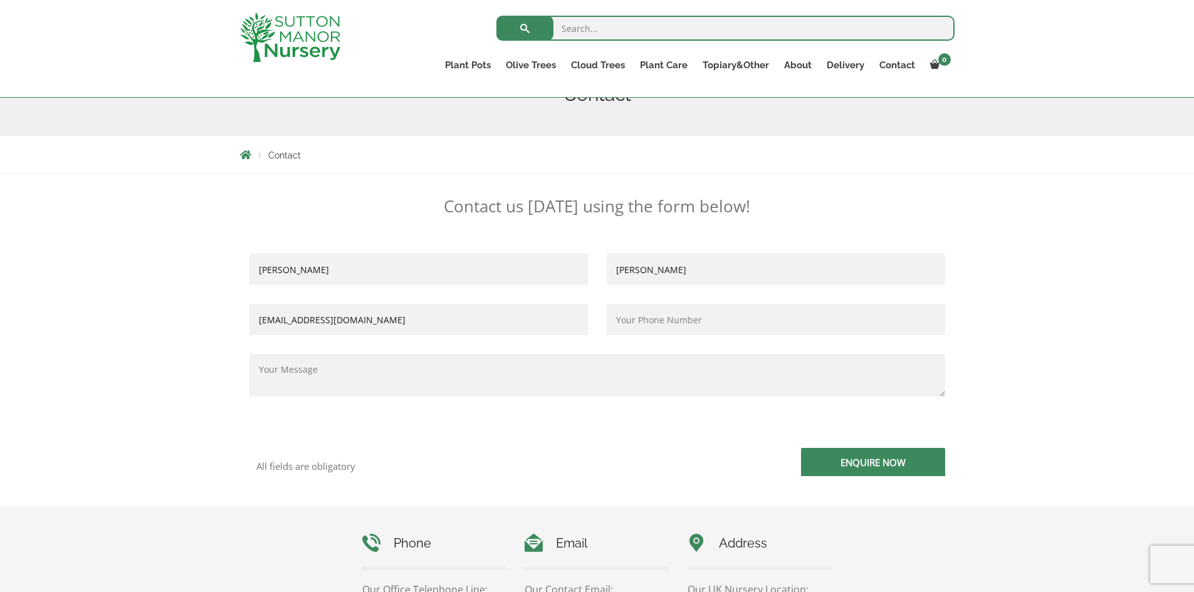
type input "07940572439"
click at [318, 374] on textarea "Contact form" at bounding box center [597, 375] width 696 height 43
type textarea "h"
click at [305, 371] on textarea "Hi I'm veryinterested in your Barolo & Egg Ppots." at bounding box center [597, 375] width 696 height 43
click at [302, 370] on textarea "Hi I'm veryinterested in your Barolo & Egg Ppots." at bounding box center [597, 375] width 696 height 43
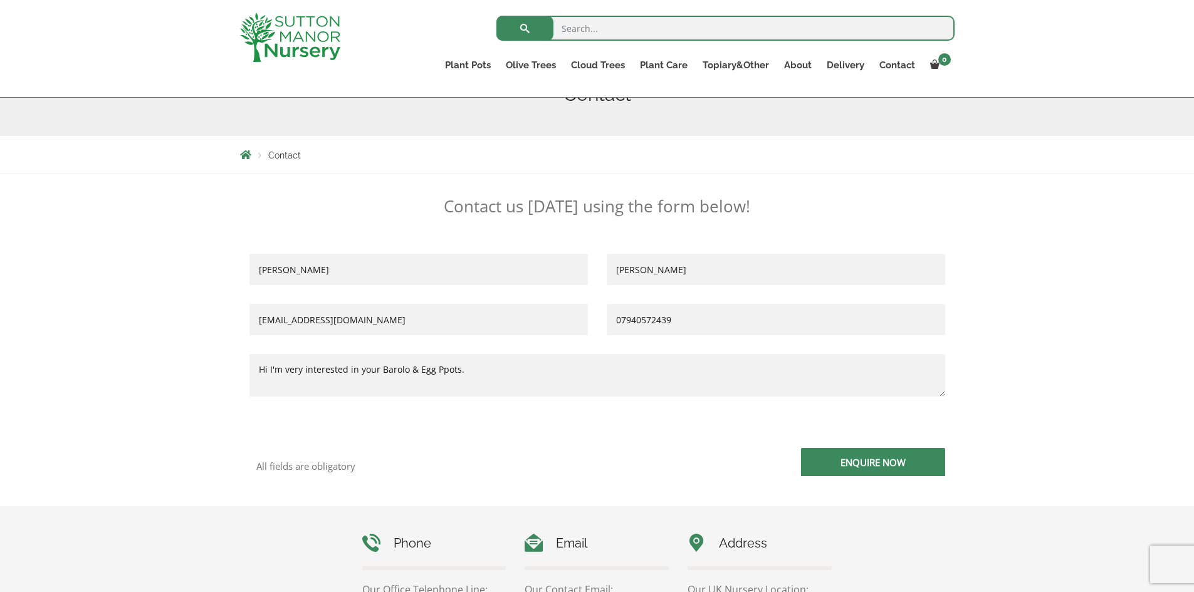
click at [443, 369] on textarea "Hi I'm very interested in your Barolo & Egg Ppots." at bounding box center [597, 375] width 696 height 43
click at [473, 370] on textarea "Hi I'm very interested in your Barolo & Egg Pots." at bounding box center [597, 375] width 696 height 43
click at [564, 370] on textarea "Hi I'm very interested in your Barolo & Egg Pots. Are they waterproof and do th…" at bounding box center [597, 375] width 696 height 43
click at [599, 368] on textarea "Hi I'm very interested in your Barolo & Egg Pots. Do they have drainage holes ?" at bounding box center [597, 375] width 696 height 43
click at [717, 366] on textarea "Hi I'm very interested in your Barolo & Egg Pots. Do they have drainage holes ?…" at bounding box center [597, 375] width 696 height 43
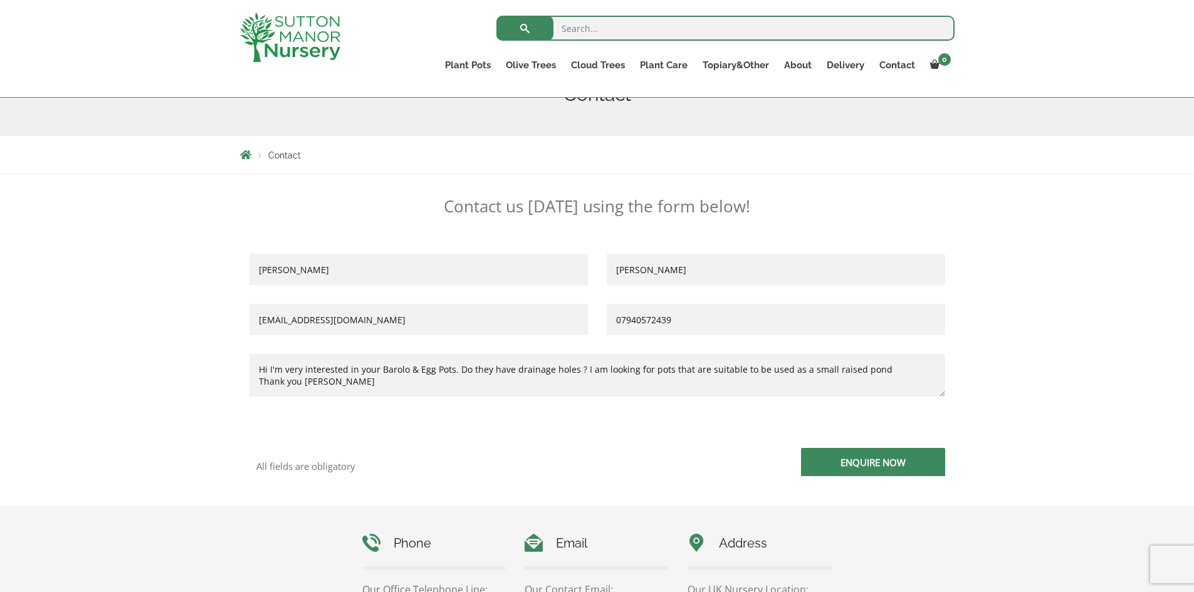
type textarea "Hi I'm very interested in your Barolo & Egg Pots. Do they have drainage holes ?…"
click at [895, 471] on input "Enquire Now" at bounding box center [873, 462] width 144 height 28
